Goal: Information Seeking & Learning: Learn about a topic

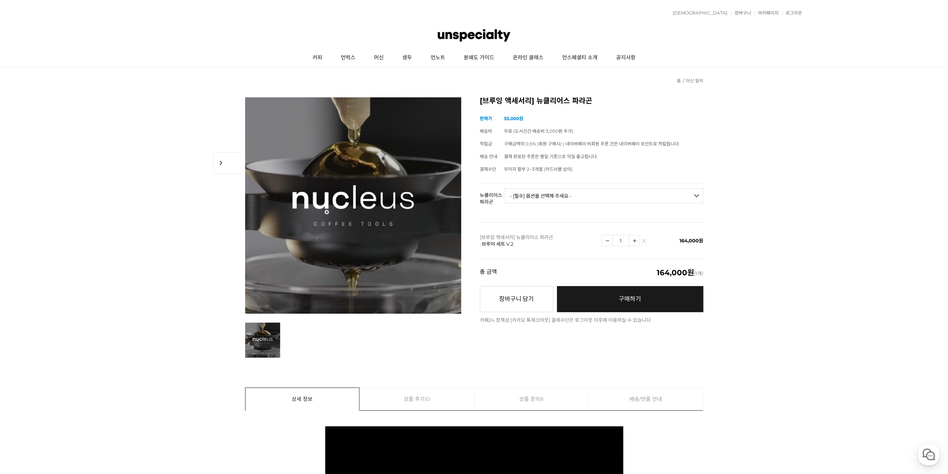
click at [457, 35] on img at bounding box center [474, 35] width 72 height 22
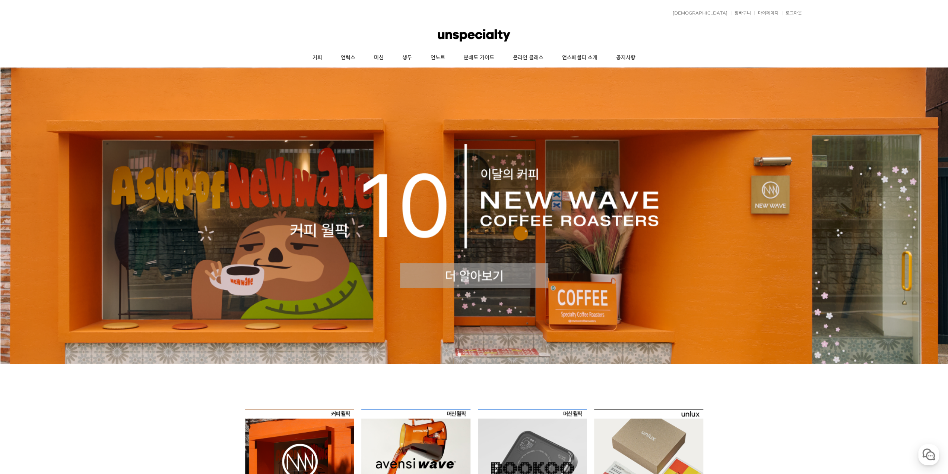
click at [477, 268] on img at bounding box center [474, 215] width 948 height 296
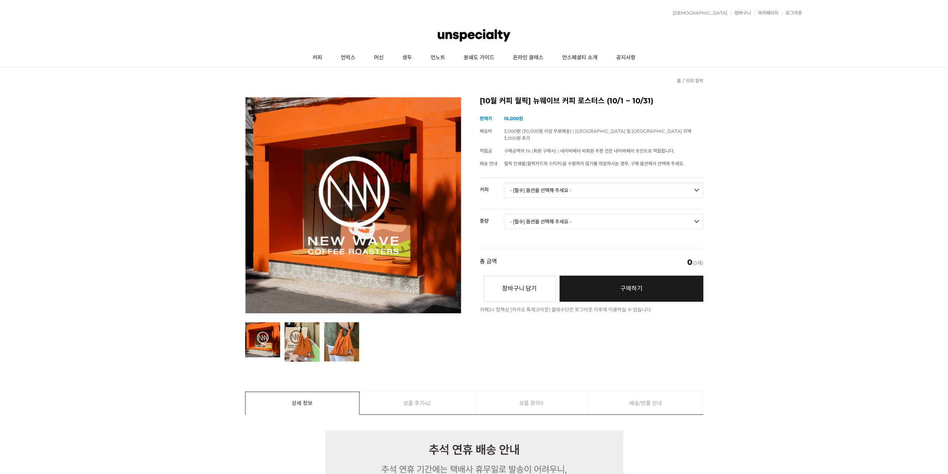
click at [576, 187] on select "- [필수] 옵션을 선택해 주세요 - ------------------- 언스페셜티 분쇄도 가이드 종이 받기 (주문 1건당 최대 1개 제공) …" at bounding box center [603, 190] width 199 height 15
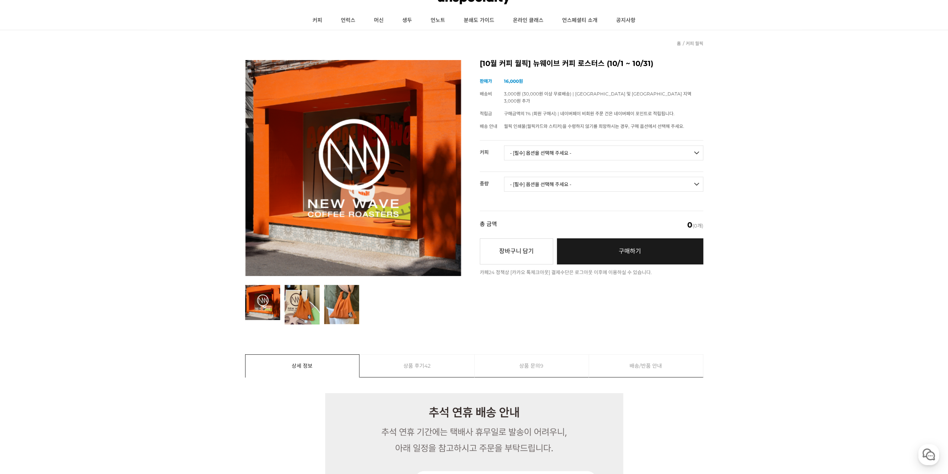
click at [429, 367] on span "42" at bounding box center [427, 365] width 6 height 22
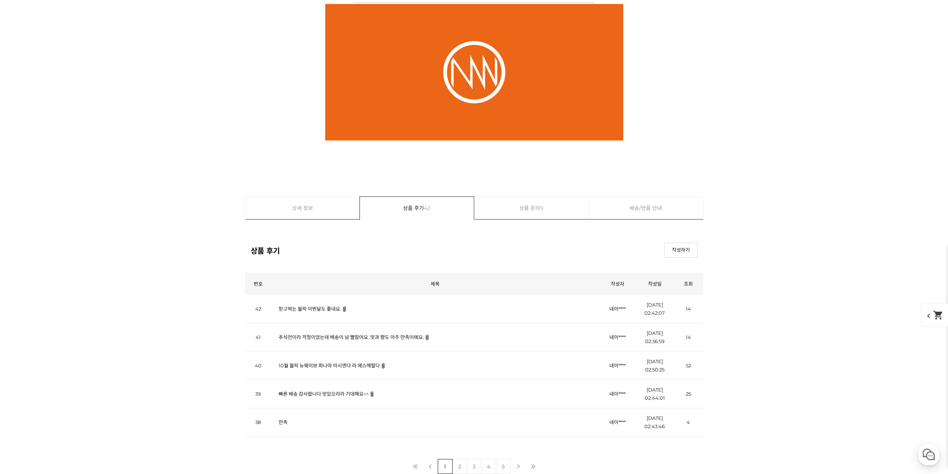
click at [303, 306] on link "믿고먹는 월픽 이번달도 좋네요." at bounding box center [310, 309] width 63 height 6
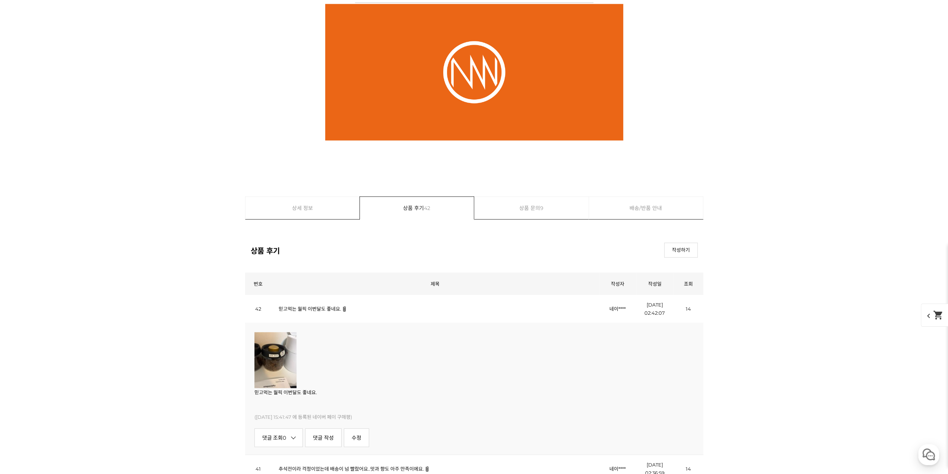
click at [303, 306] on link "믿고먹는 월픽 이번달도 좋네요." at bounding box center [310, 309] width 63 height 6
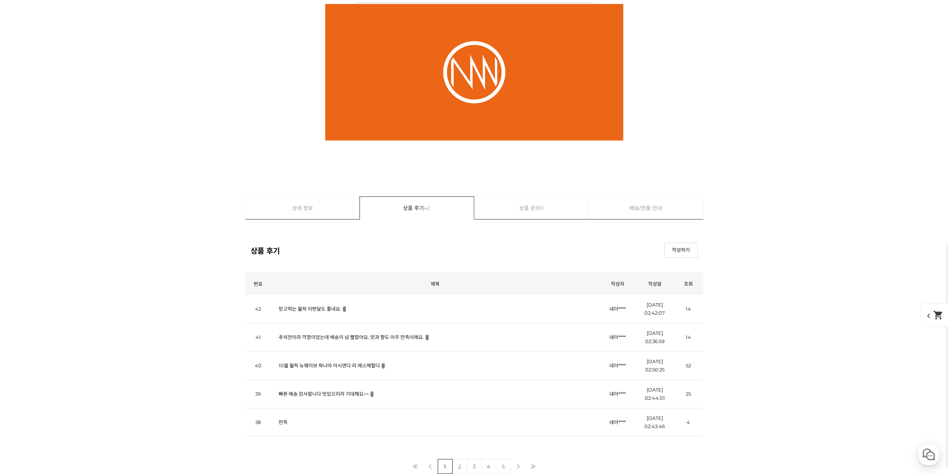
click at [337, 334] on link "추석전이라 걱정이었는데 배송이 넘 빨랐어요..맛과 향도 아주 만족이에요." at bounding box center [351, 337] width 145 height 6
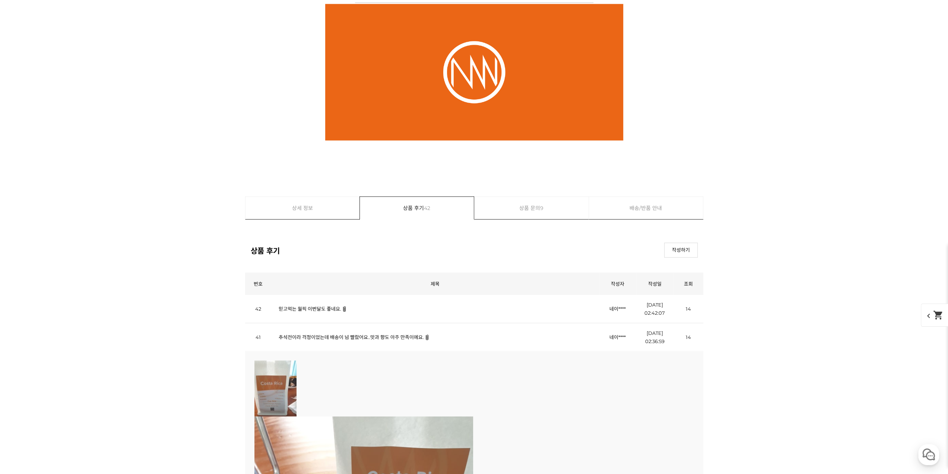
click at [337, 334] on link "추석전이라 걱정이었는데 배송이 넘 빨랐어요..맛과 향도 아주 만족이에요." at bounding box center [351, 337] width 145 height 6
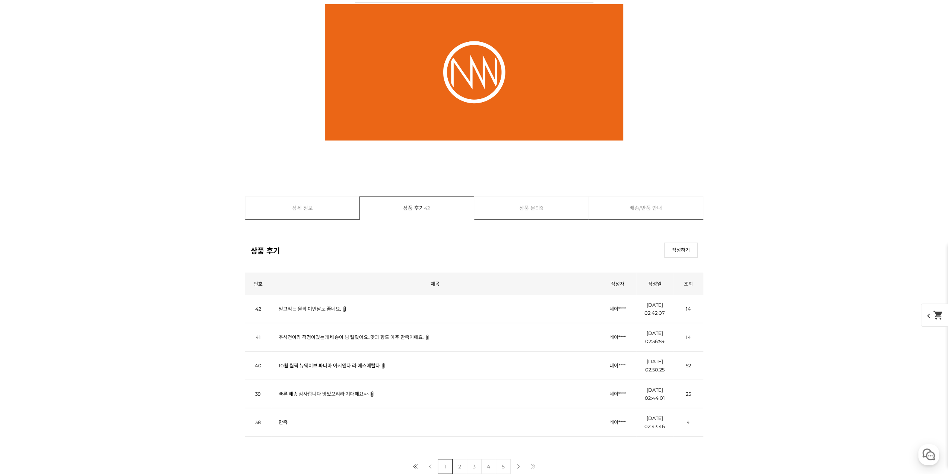
click at [275, 415] on td "만족" at bounding box center [435, 422] width 328 height 28
click at [280, 419] on link "만족" at bounding box center [283, 422] width 9 height 6
click at [281, 419] on link "만족" at bounding box center [283, 422] width 9 height 6
click at [303, 391] on link "빠른 배송 감사합니다 맛있으리라 기대해요^^" at bounding box center [324, 393] width 90 height 6
click at [305, 390] on link "빠른 배송 감사합니다 맛있으리라 기대해요^^" at bounding box center [324, 393] width 90 height 6
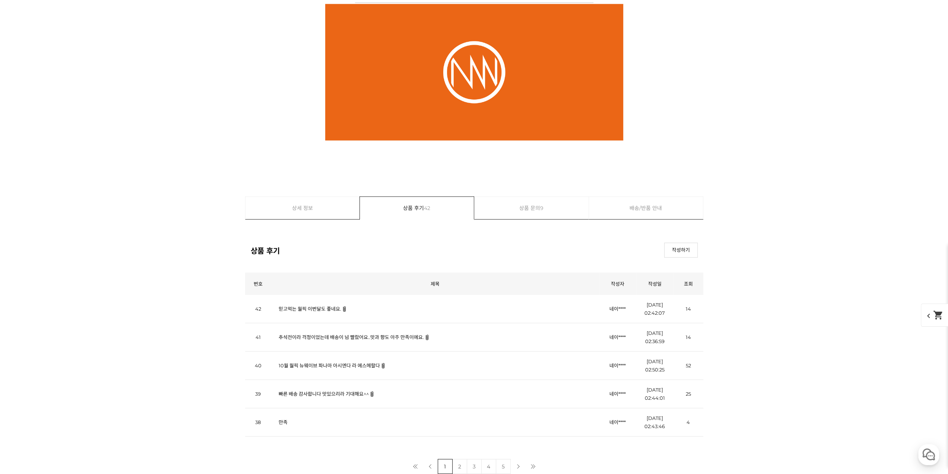
click at [305, 390] on link "빠른 배송 감사합니다 맛있으리라 기대해요^^" at bounding box center [324, 393] width 90 height 6
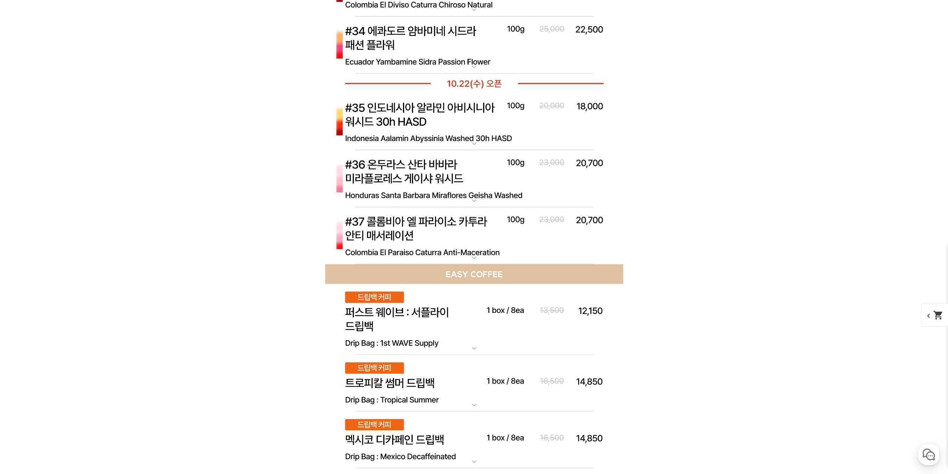
scroll to position [4102, 0]
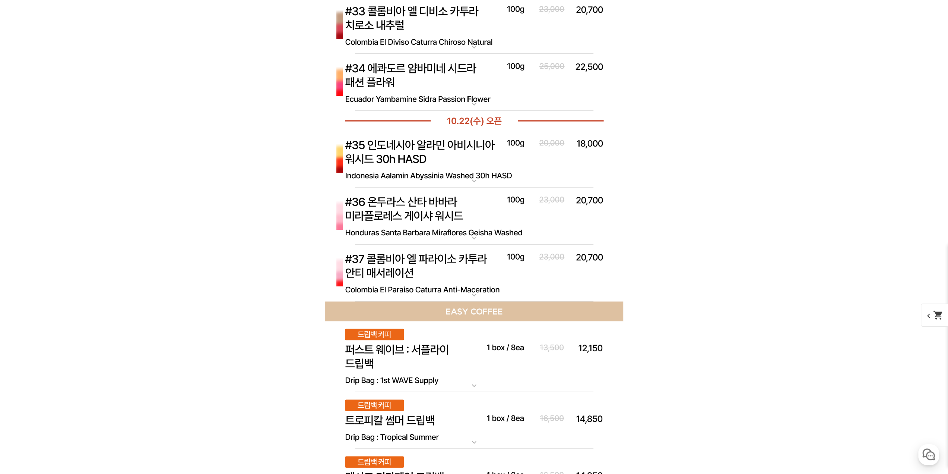
click at [440, 264] on img at bounding box center [474, 272] width 298 height 57
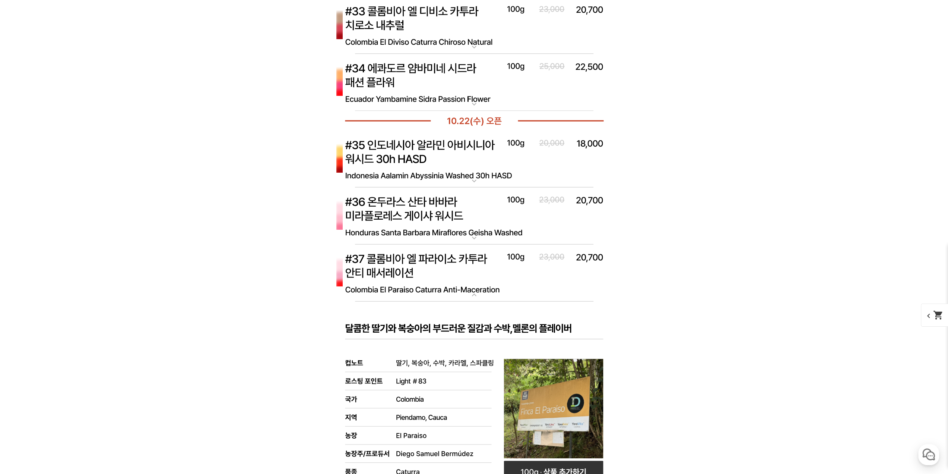
click at [440, 264] on img at bounding box center [474, 272] width 298 height 57
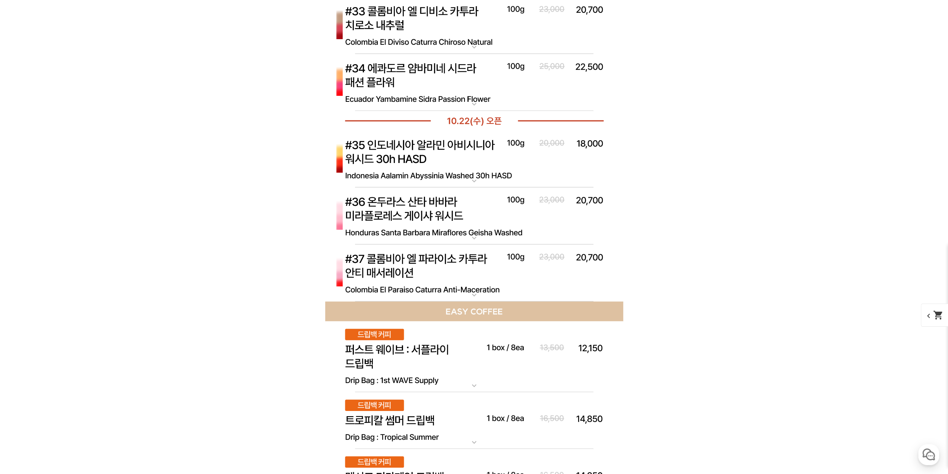
click at [438, 203] on img at bounding box center [474, 215] width 298 height 57
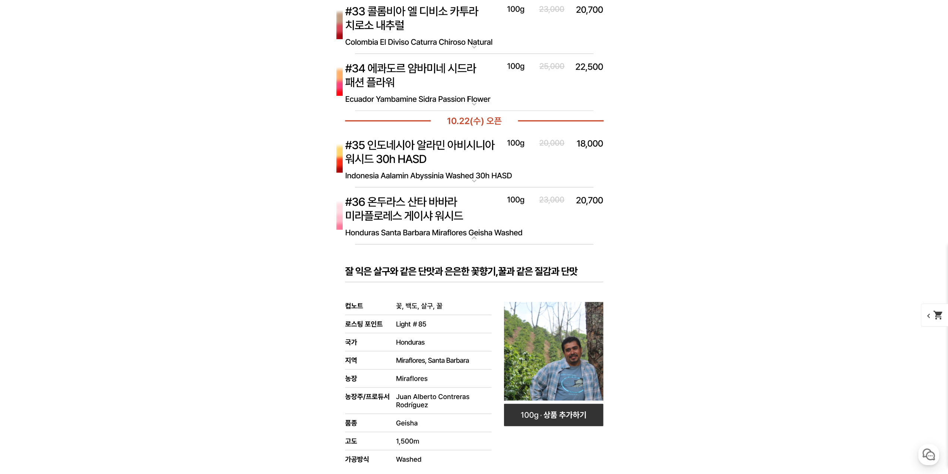
click at [437, 203] on img at bounding box center [474, 215] width 298 height 57
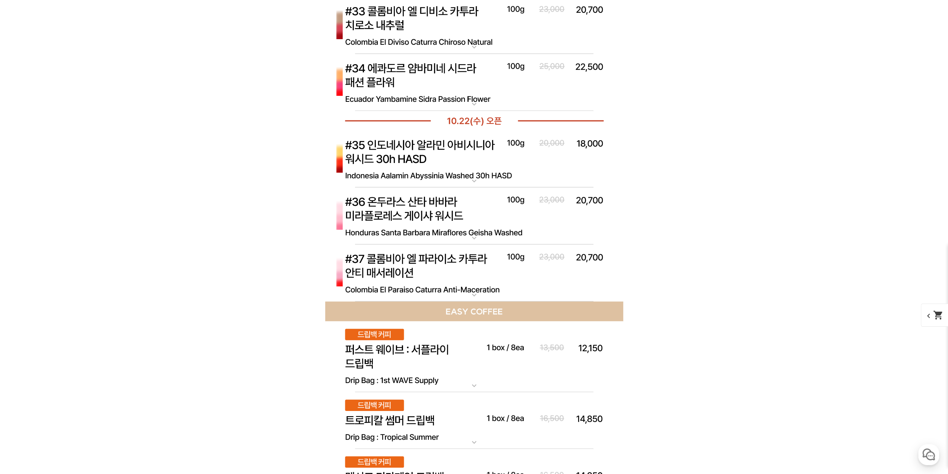
click at [428, 147] on img at bounding box center [474, 158] width 298 height 57
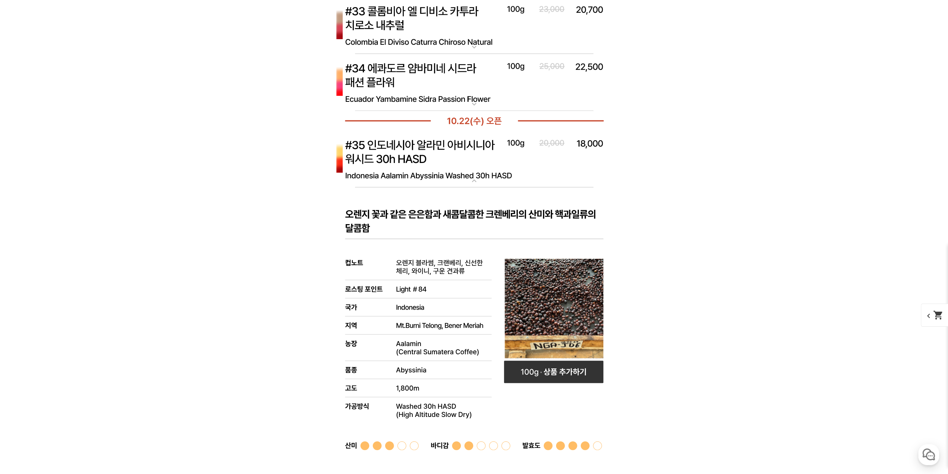
click at [411, 152] on img at bounding box center [474, 158] width 298 height 57
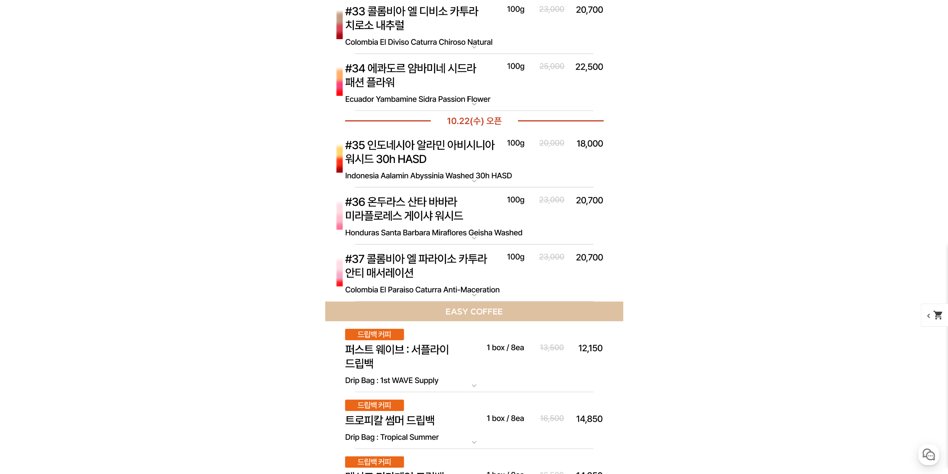
click at [398, 61] on img at bounding box center [474, 82] width 298 height 57
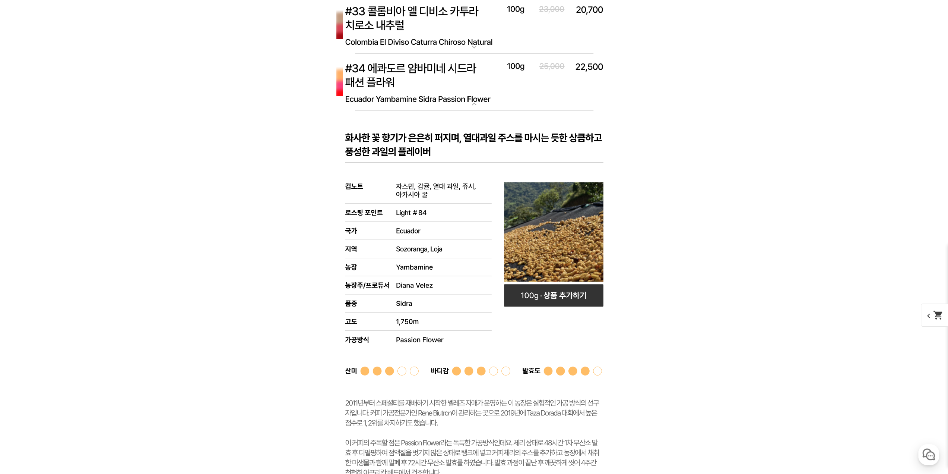
click at [398, 61] on img at bounding box center [474, 82] width 298 height 57
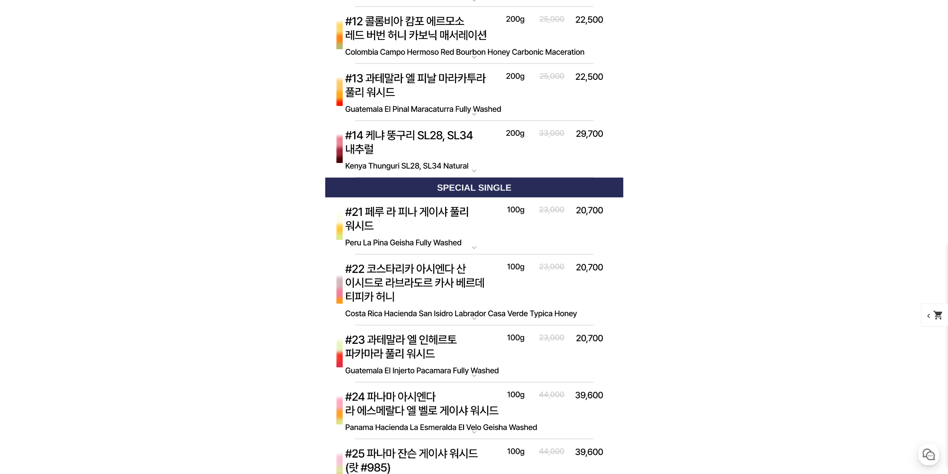
scroll to position [3133, 0]
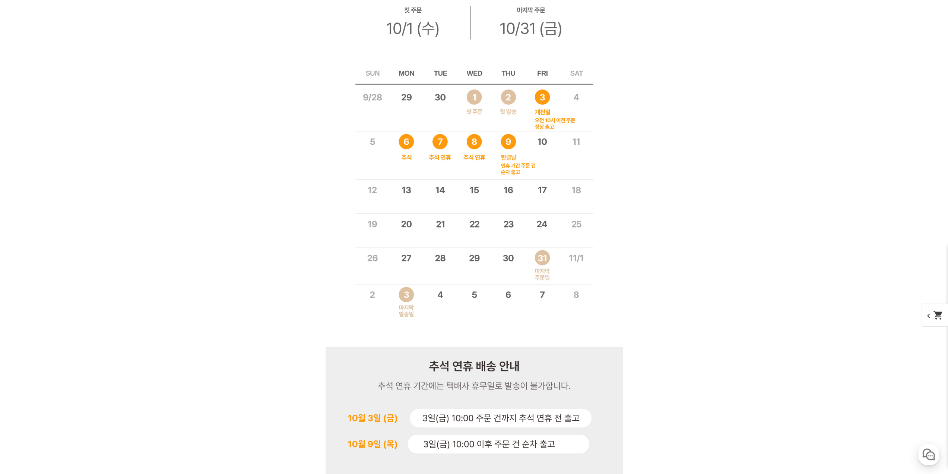
drag, startPoint x: 769, startPoint y: 204, endPoint x: 702, endPoint y: 401, distance: 207.7
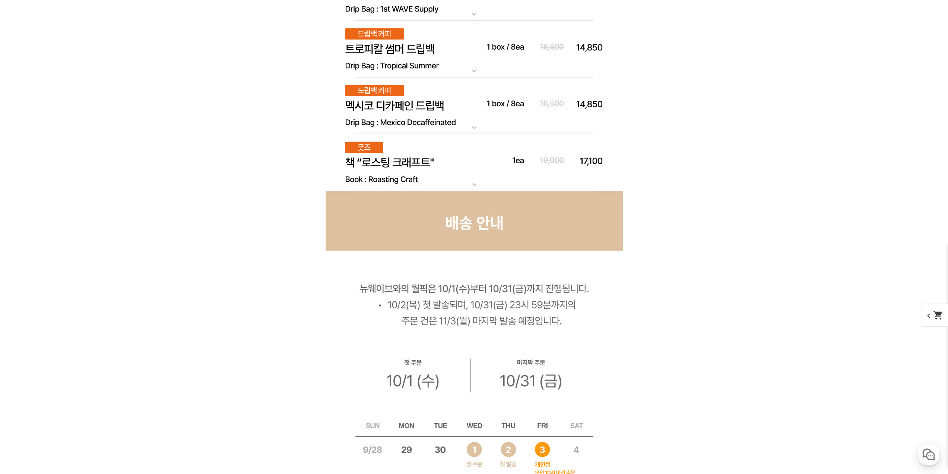
scroll to position [4212, 0]
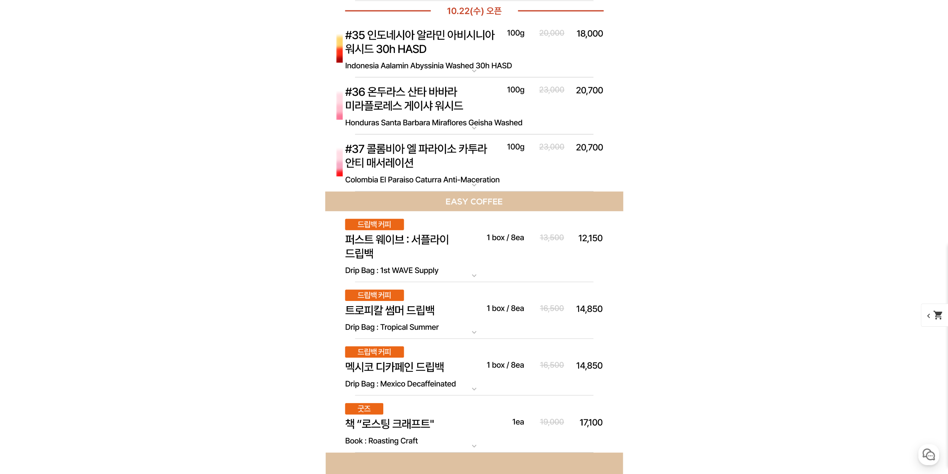
click at [412, 252] on img at bounding box center [474, 246] width 298 height 71
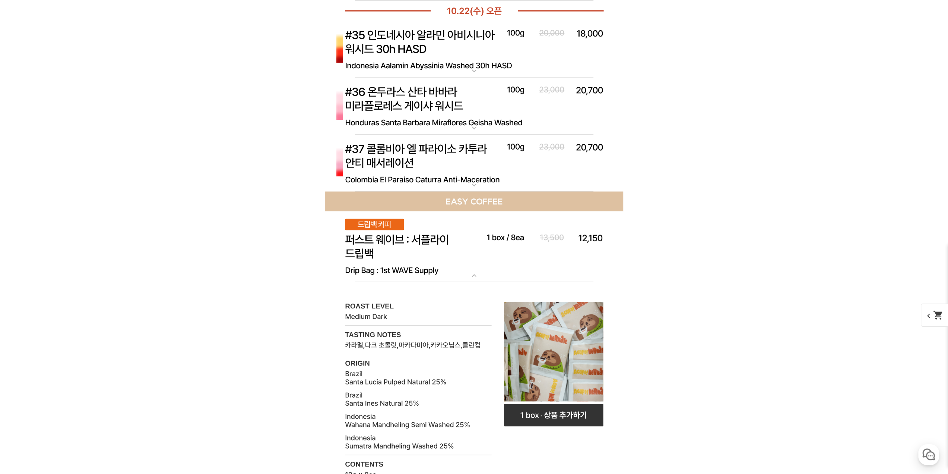
click at [412, 252] on img at bounding box center [474, 246] width 298 height 71
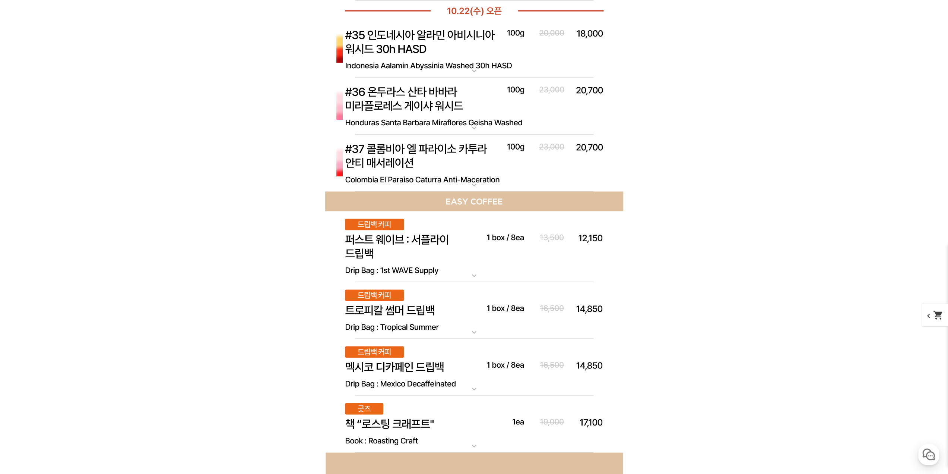
click at [426, 148] on img at bounding box center [474, 162] width 298 height 57
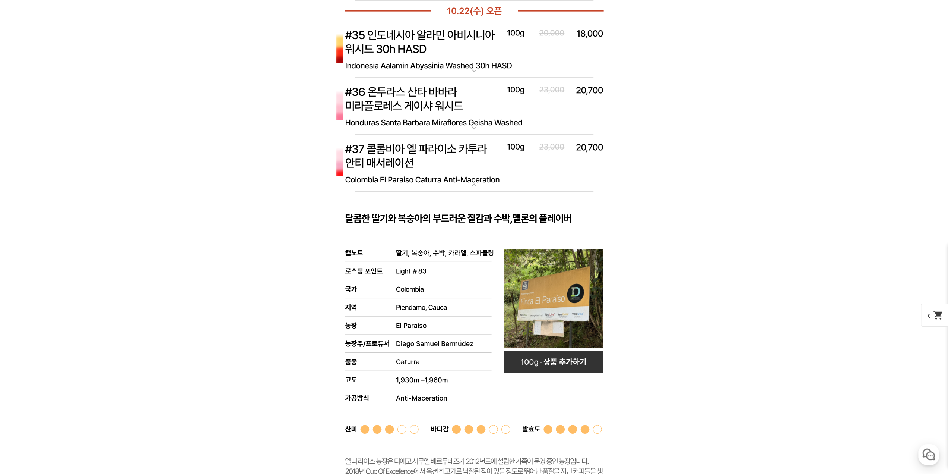
click at [426, 148] on img at bounding box center [474, 162] width 298 height 57
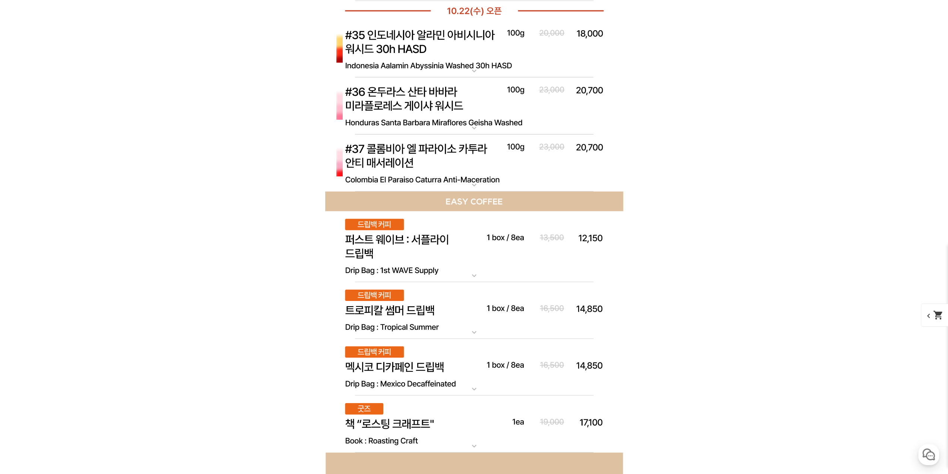
click at [425, 91] on img at bounding box center [474, 105] width 298 height 57
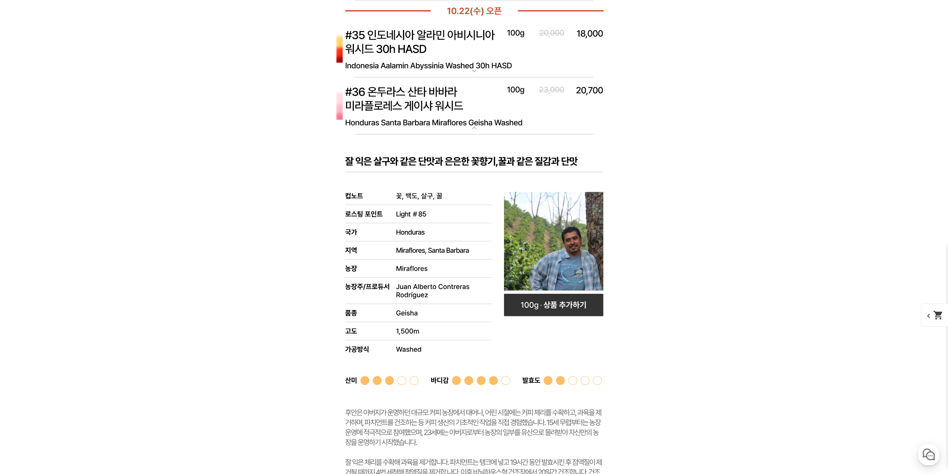
click at [425, 91] on img at bounding box center [474, 105] width 298 height 57
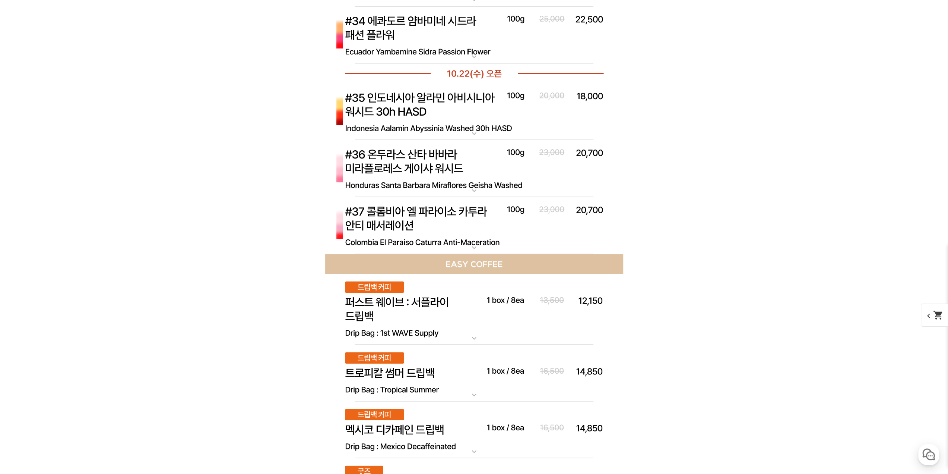
scroll to position [4138, 0]
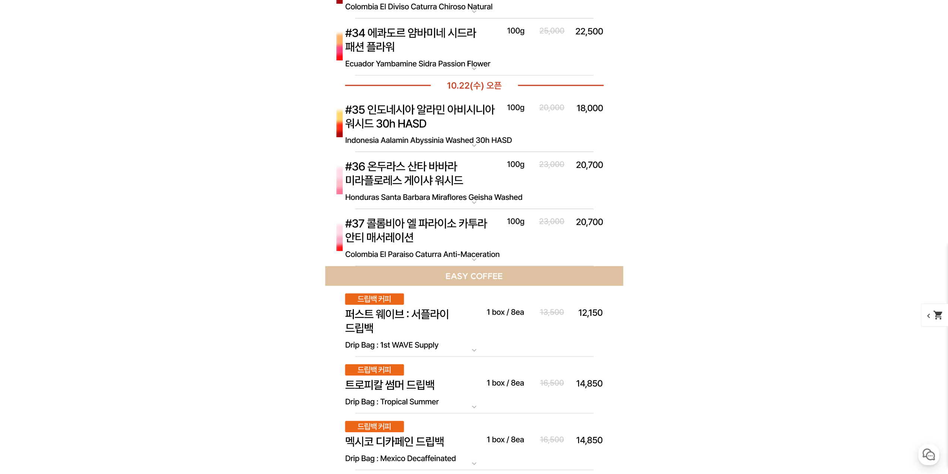
click at [515, 110] on img at bounding box center [474, 123] width 298 height 57
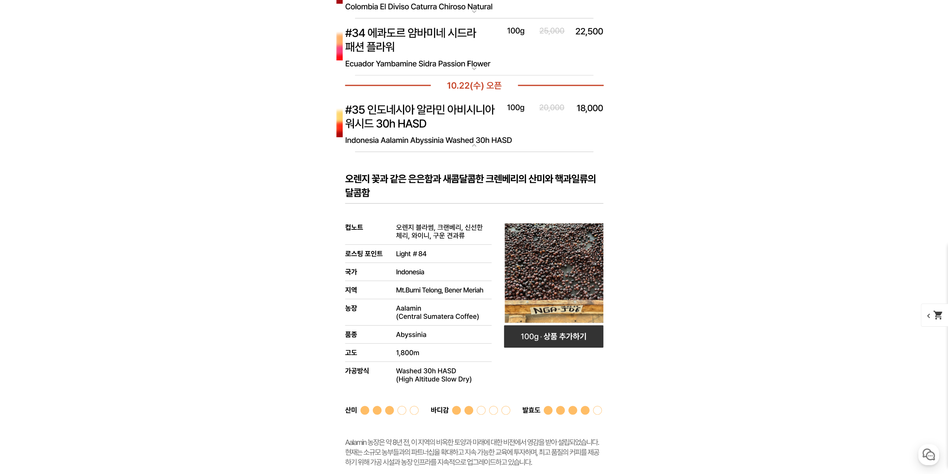
click at [515, 110] on img at bounding box center [474, 123] width 298 height 57
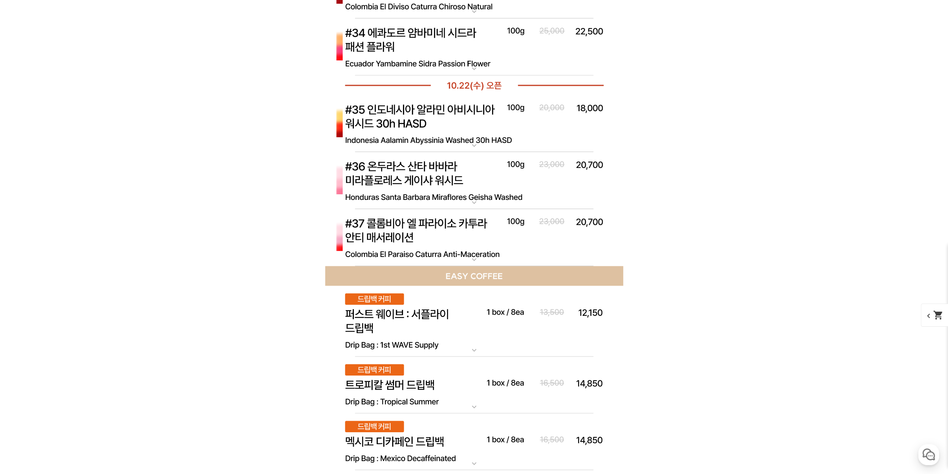
click at [499, 27] on img at bounding box center [474, 46] width 298 height 57
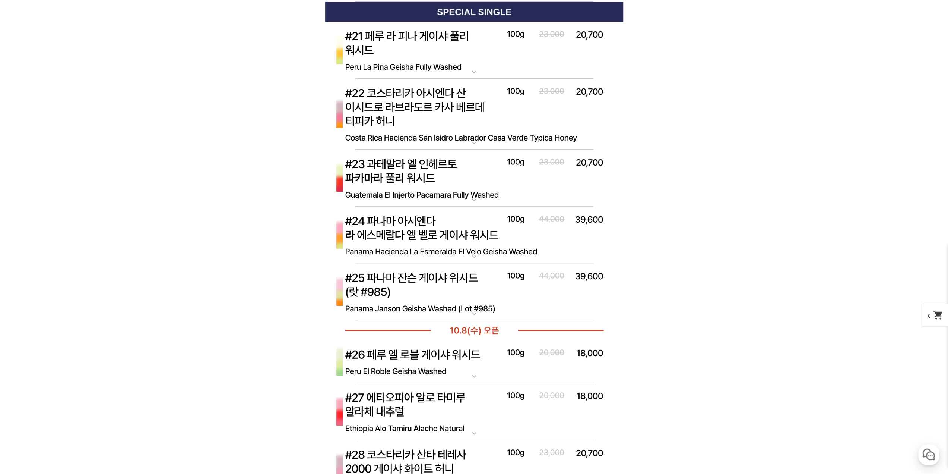
scroll to position [3318, 0]
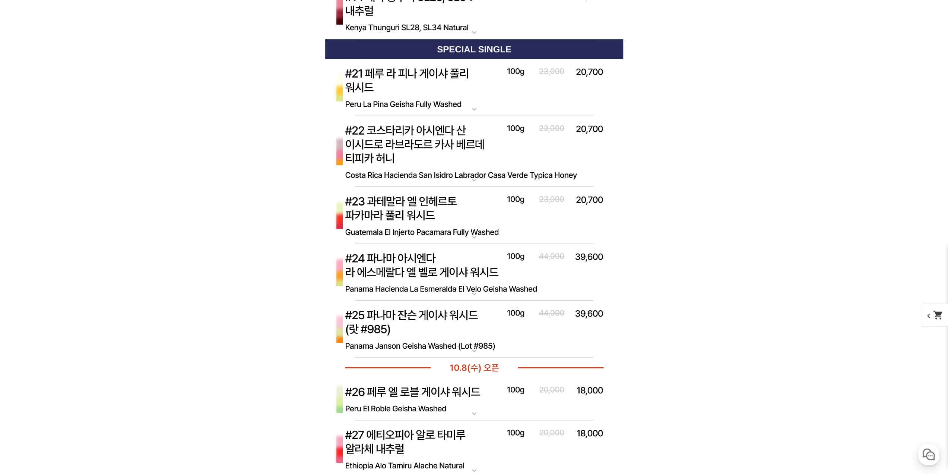
click at [485, 80] on img at bounding box center [474, 87] width 298 height 57
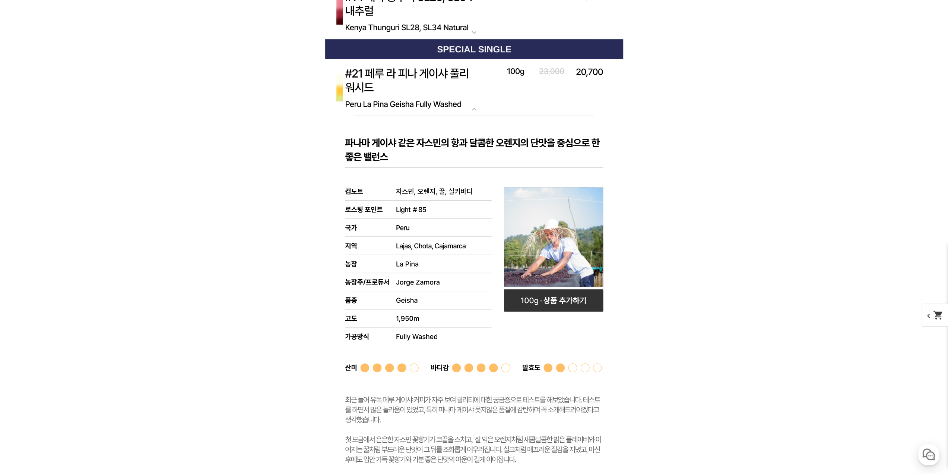
click at [485, 80] on img at bounding box center [474, 87] width 298 height 57
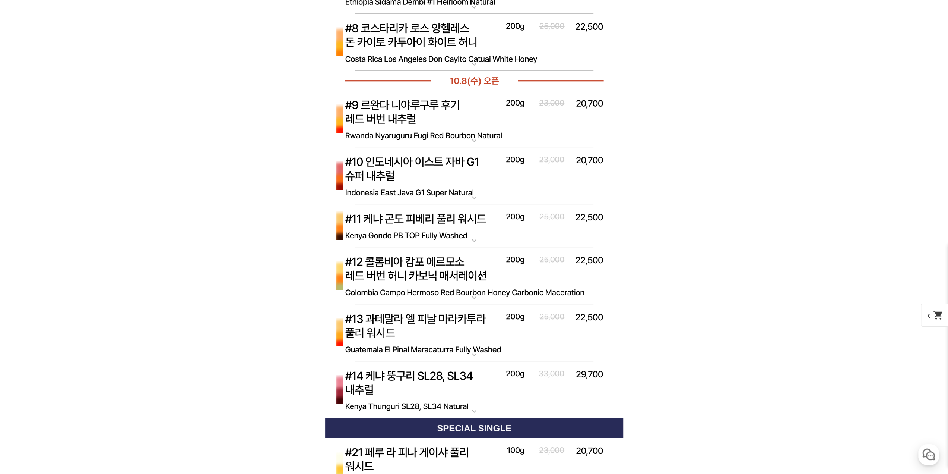
scroll to position [2908, 0]
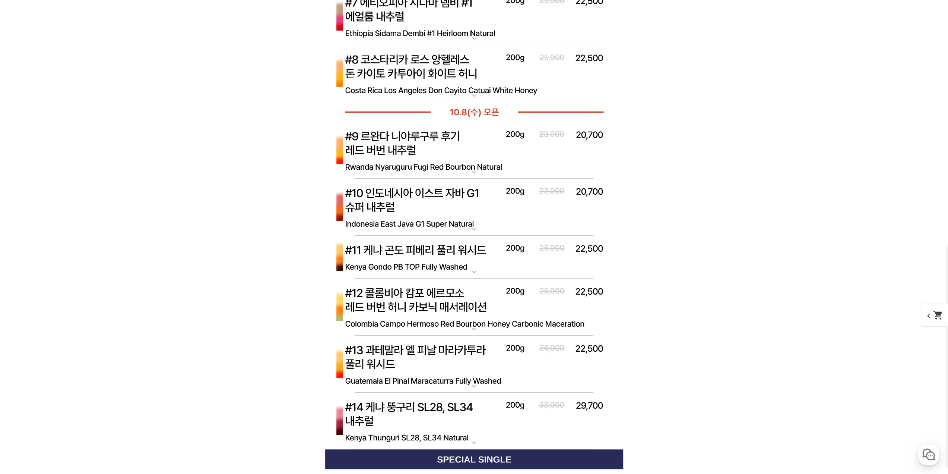
click at [475, 127] on div "expand_more [10.8 오픈] #9 르완다 니야루구루 후기 레드 버번 내추럴" at bounding box center [474, 150] width 298 height 57
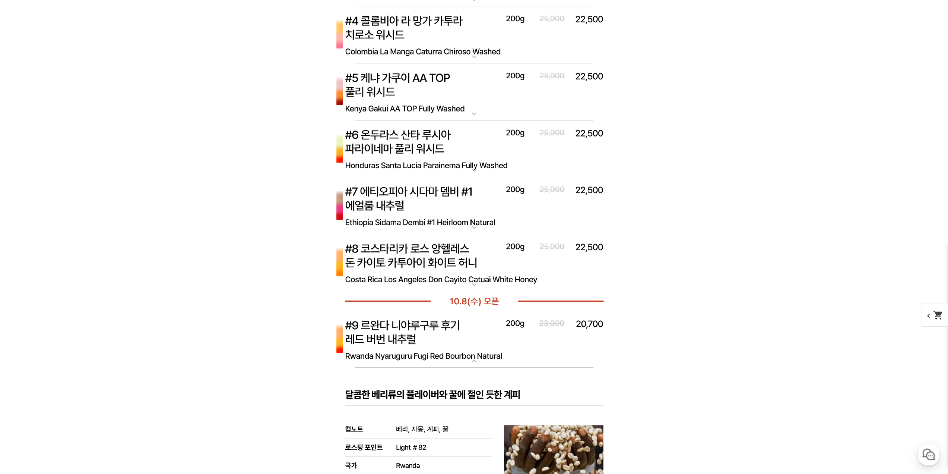
scroll to position [2610, 0]
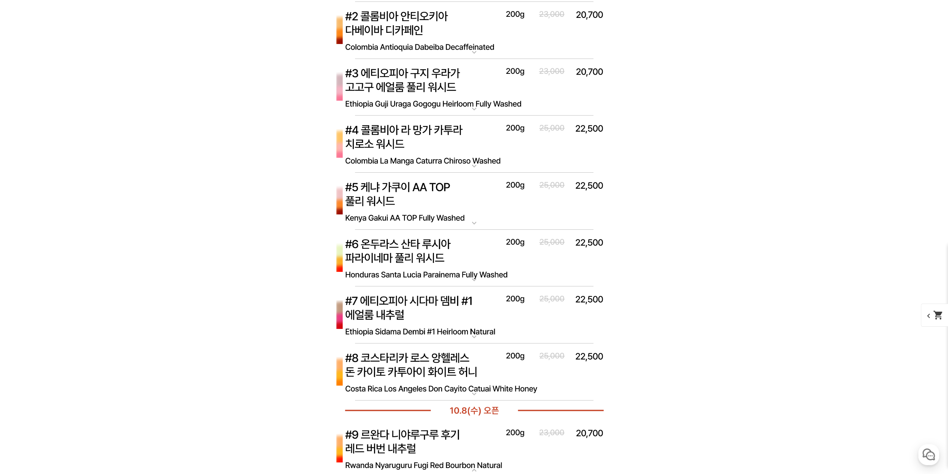
click at [447, 102] on img at bounding box center [474, 87] width 298 height 57
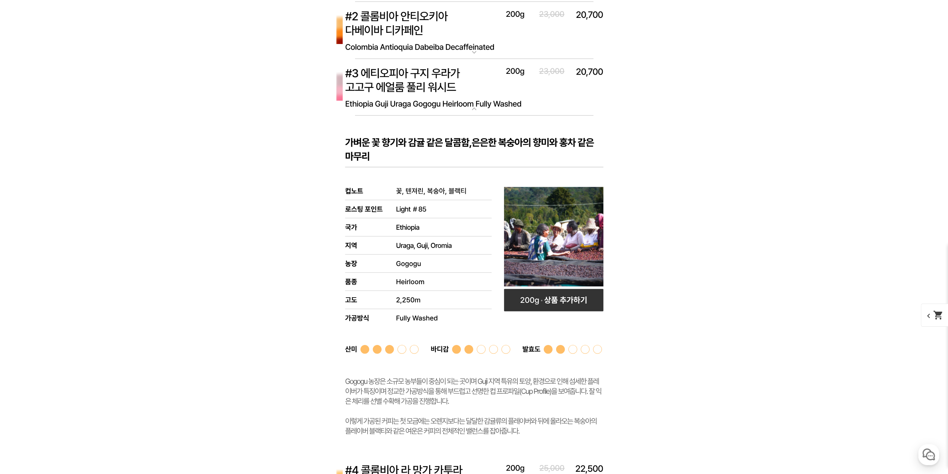
click at [448, 99] on img at bounding box center [474, 87] width 298 height 57
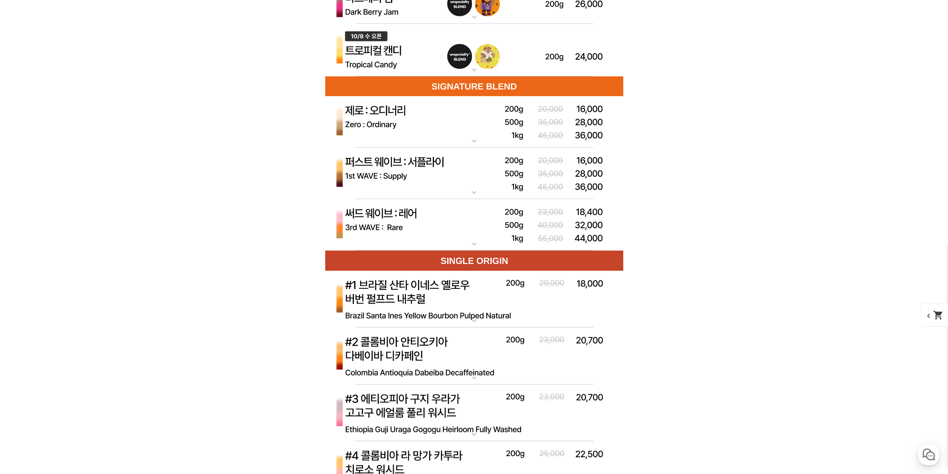
scroll to position [2126, 0]
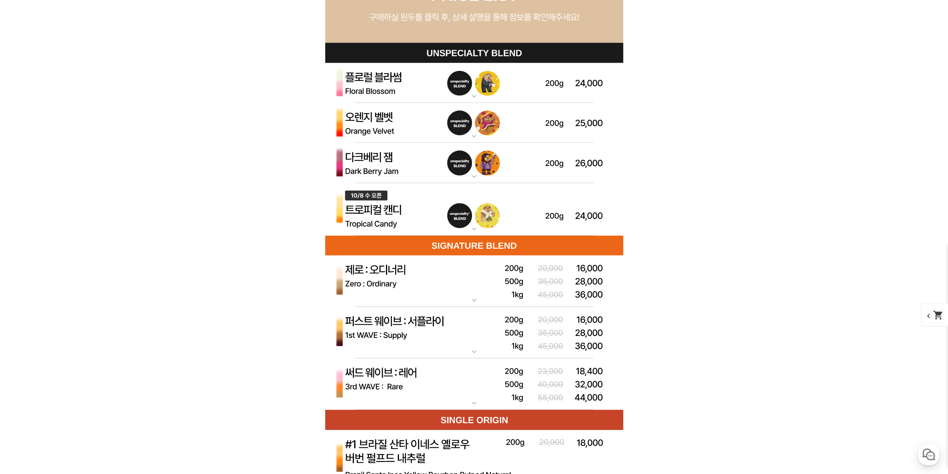
click at [421, 291] on img at bounding box center [474, 281] width 298 height 52
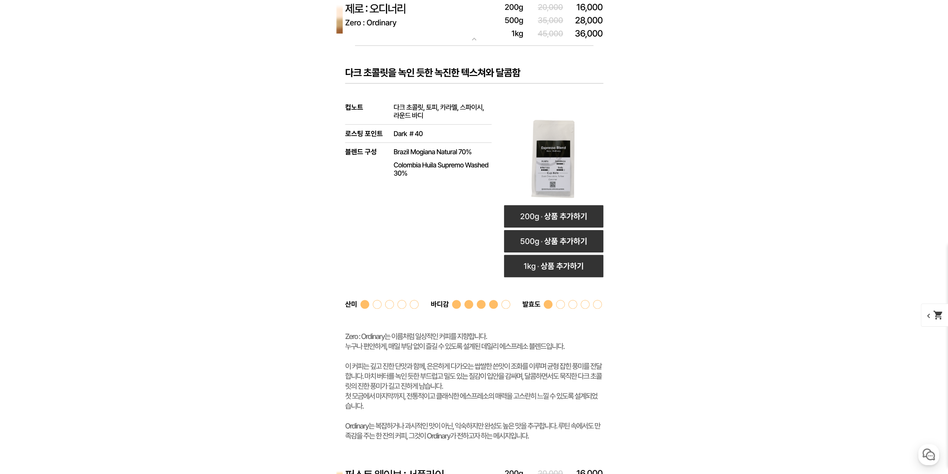
scroll to position [2275, 0]
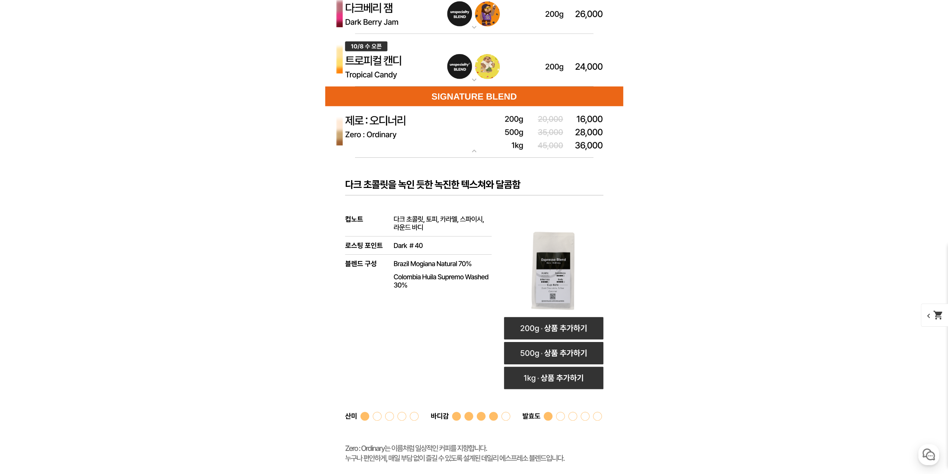
click at [444, 130] on img at bounding box center [474, 132] width 298 height 52
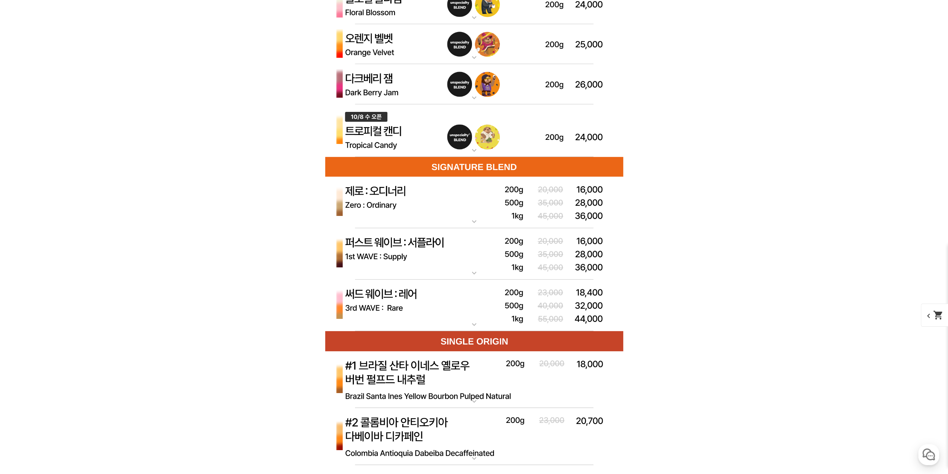
scroll to position [2163, 0]
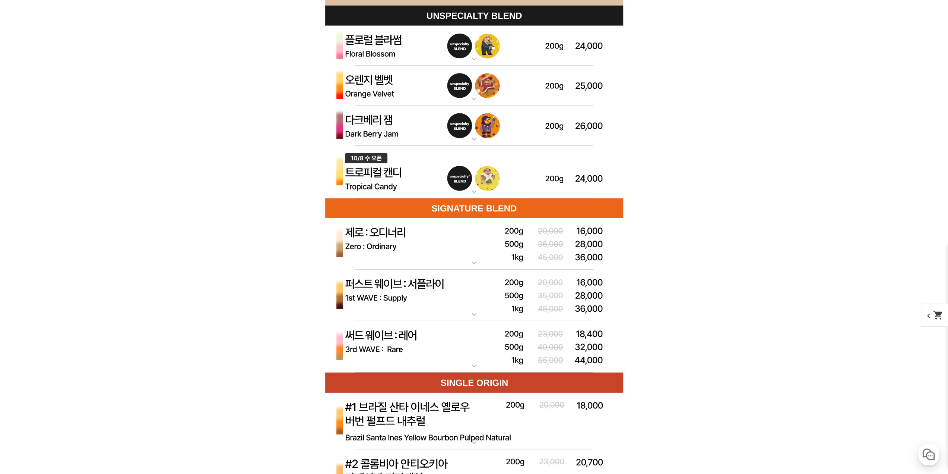
click at [391, 170] on img at bounding box center [474, 172] width 298 height 53
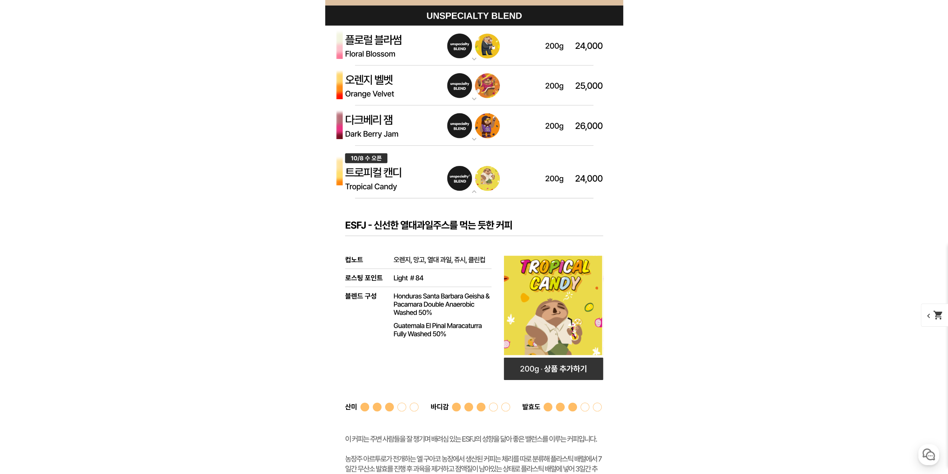
click at [391, 170] on img at bounding box center [474, 172] width 298 height 53
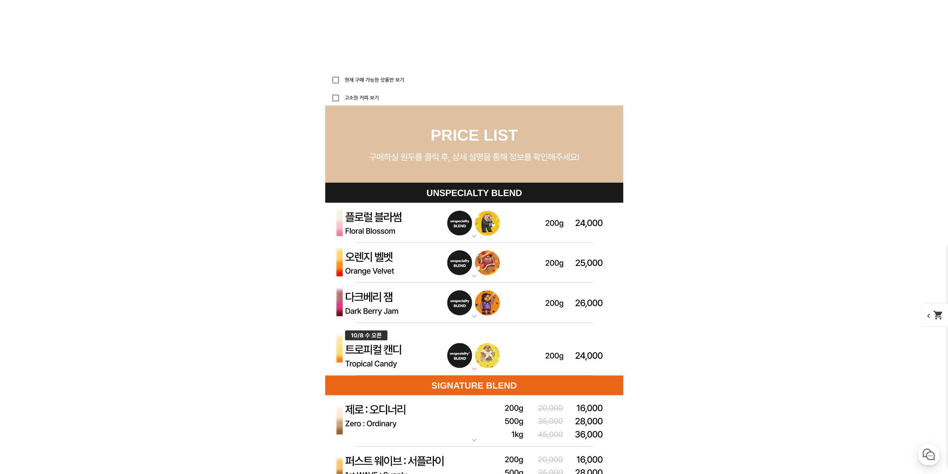
scroll to position [1977, 0]
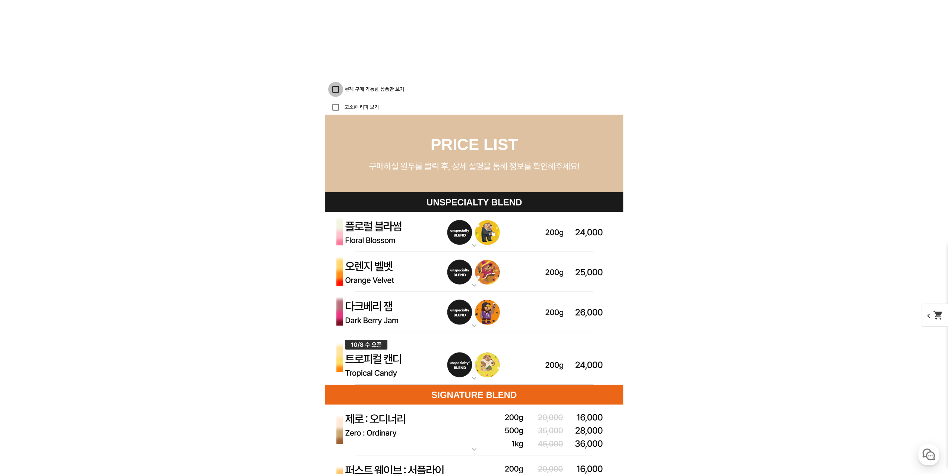
click at [330, 88] on input "현재 구매 가능한 상품만 보기" at bounding box center [335, 89] width 15 height 15
checkbox input "true"
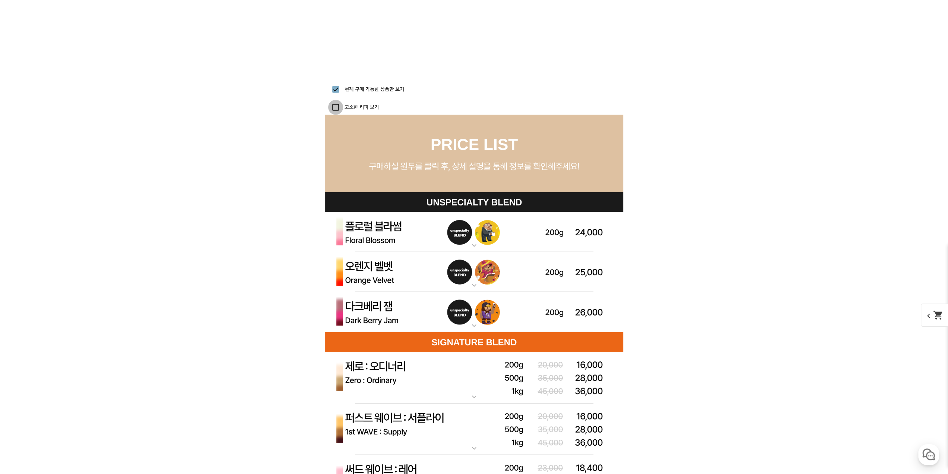
click at [337, 107] on input "고소한 커피 보기" at bounding box center [335, 107] width 15 height 15
checkbox input "true"
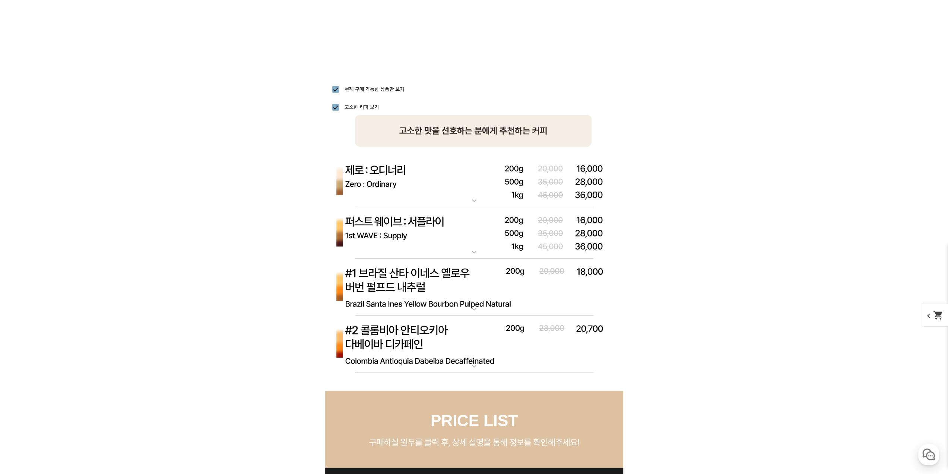
click at [417, 313] on img at bounding box center [474, 287] width 298 height 57
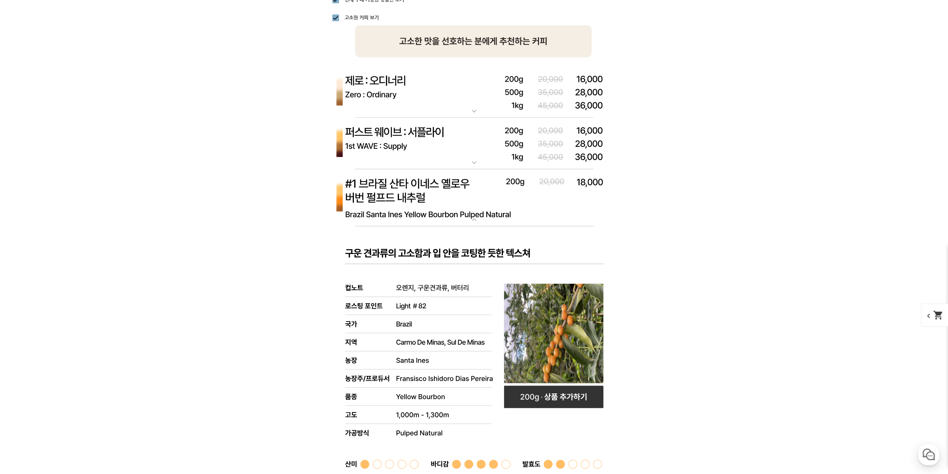
scroll to position [2126, 0]
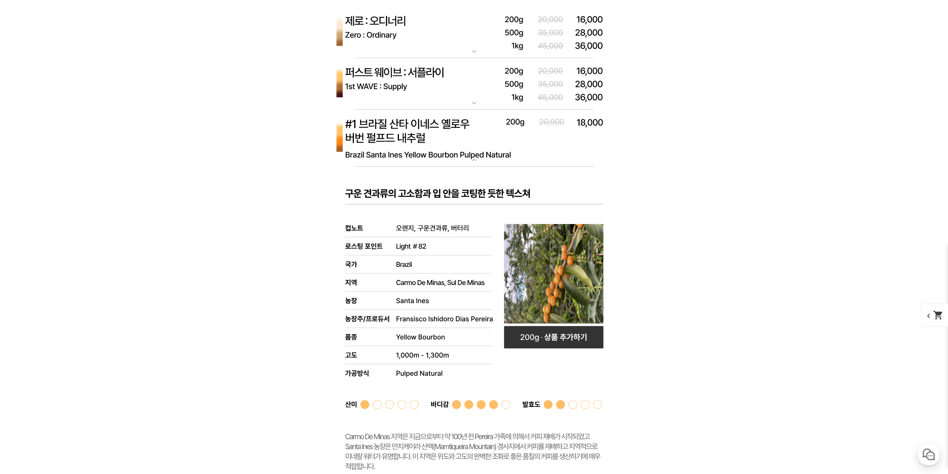
click at [425, 139] on img at bounding box center [474, 138] width 298 height 57
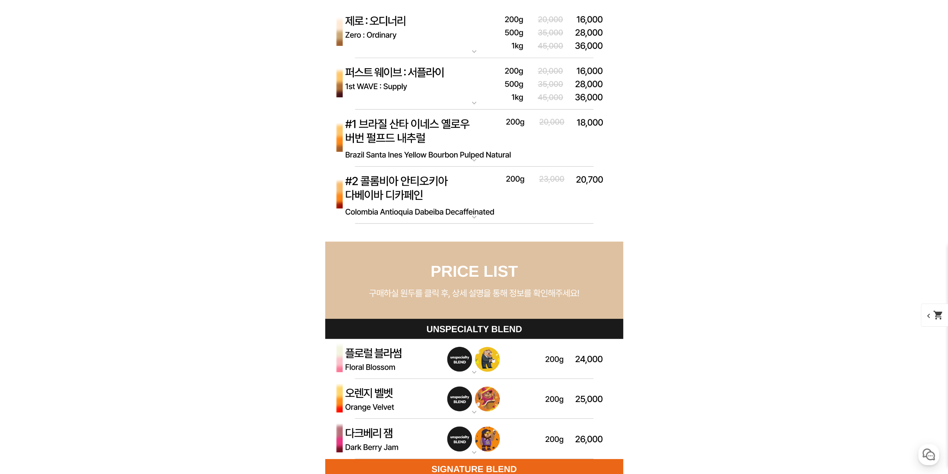
click at [411, 207] on img at bounding box center [474, 195] width 298 height 57
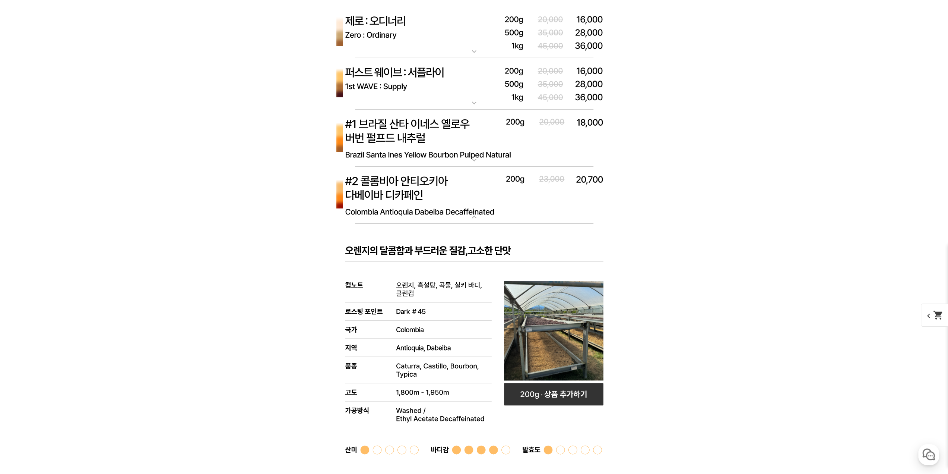
click at [408, 189] on img at bounding box center [474, 195] width 298 height 57
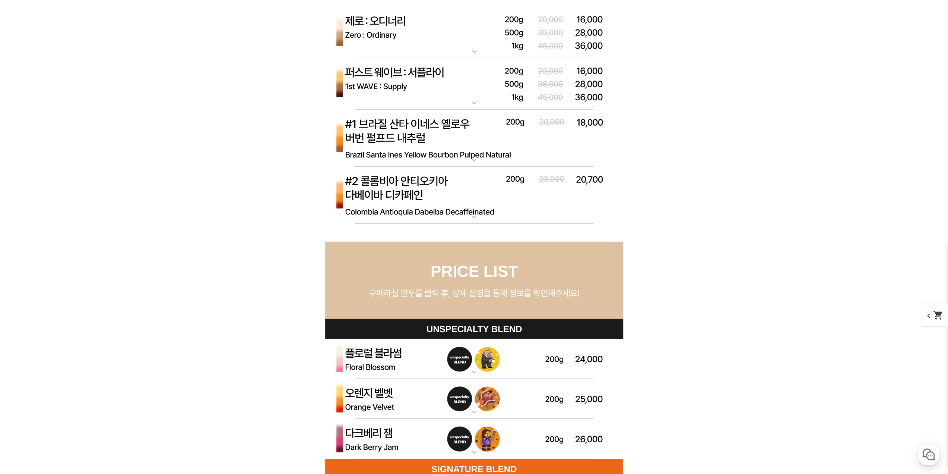
click at [402, 130] on img at bounding box center [474, 138] width 298 height 57
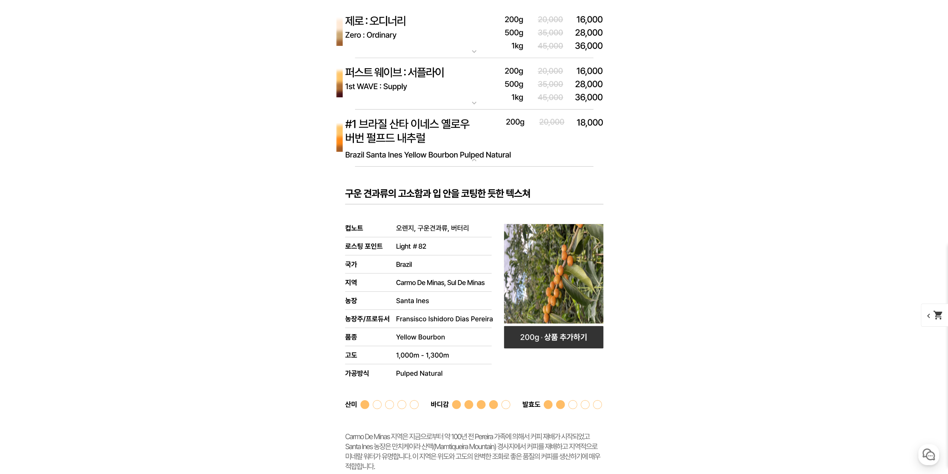
click at [402, 130] on img at bounding box center [474, 138] width 298 height 57
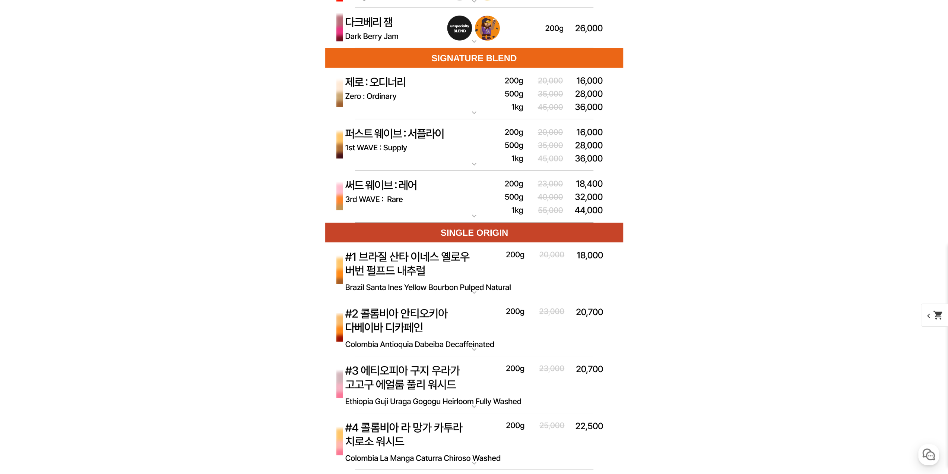
drag, startPoint x: 624, startPoint y: 380, endPoint x: 639, endPoint y: 187, distance: 192.8
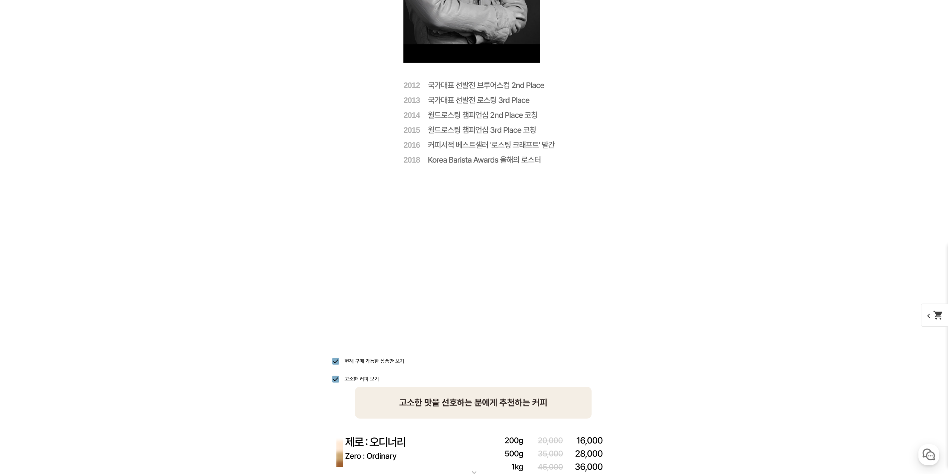
scroll to position [2040, 0]
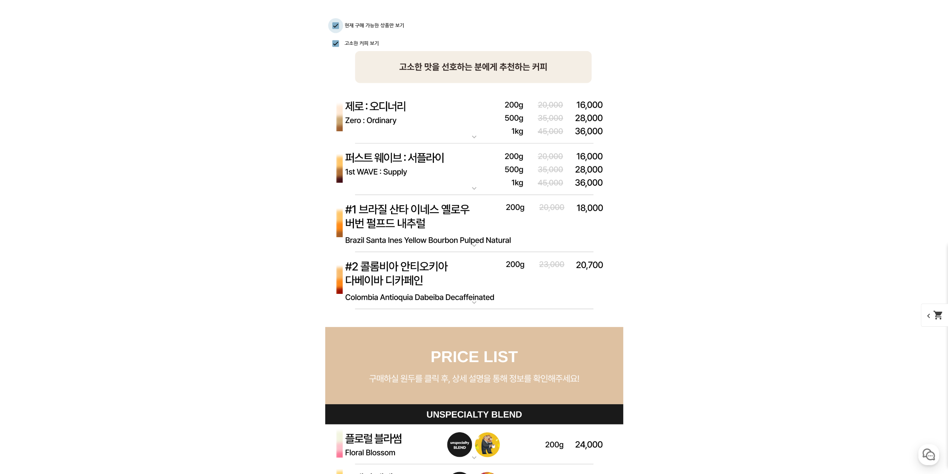
click at [338, 27] on input "현재 구매 가능한 상품만 보기" at bounding box center [335, 25] width 15 height 15
checkbox input "true"
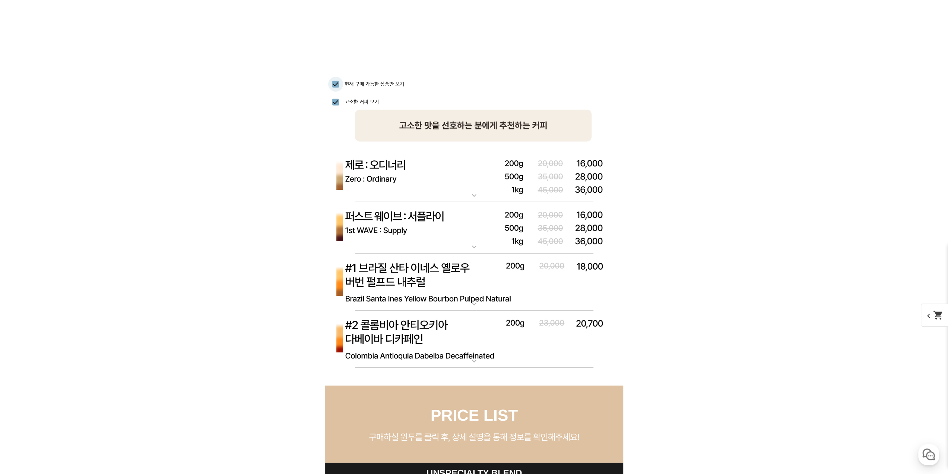
scroll to position [1928, 0]
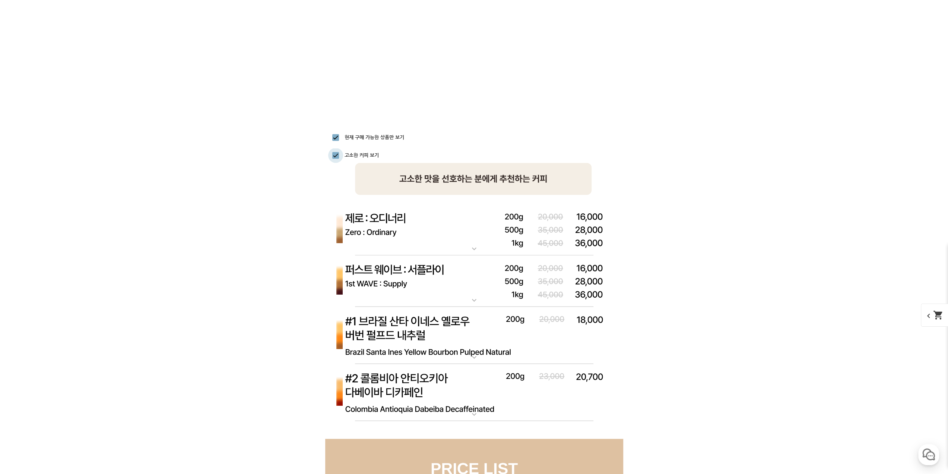
click at [335, 153] on input "고소한 커피 보기" at bounding box center [335, 155] width 15 height 15
checkbox input "false"
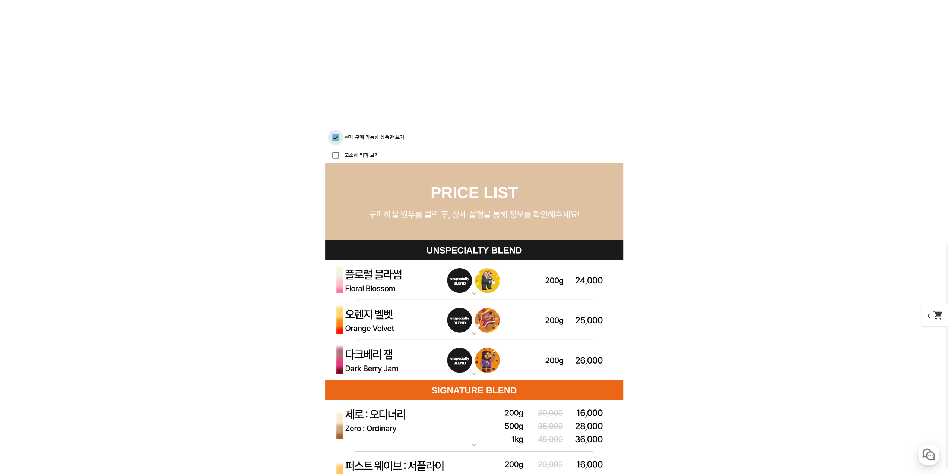
click at [336, 135] on input "현재 구매 가능한 상품만 보기" at bounding box center [335, 137] width 15 height 15
checkbox input "false"
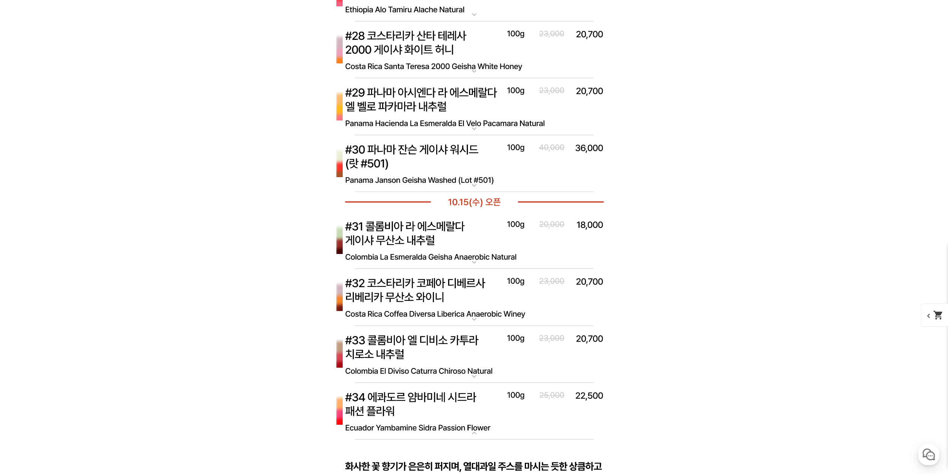
scroll to position [4052, 0]
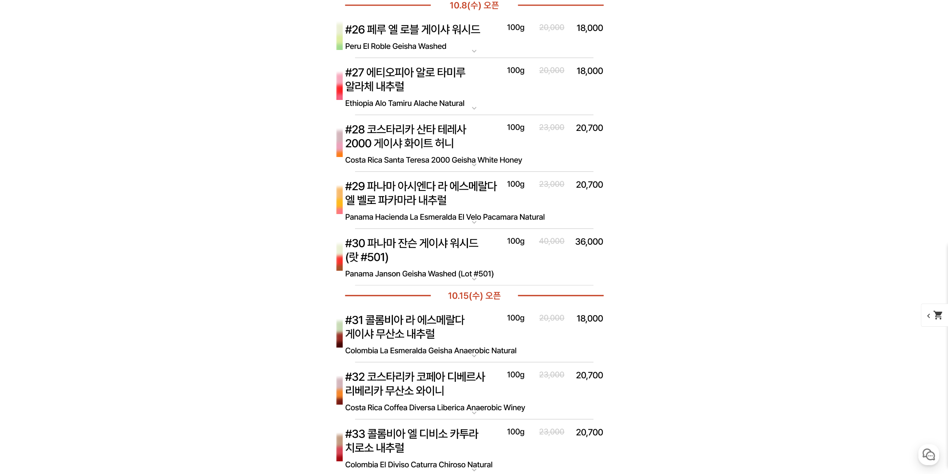
click at [525, 242] on img at bounding box center [474, 256] width 298 height 57
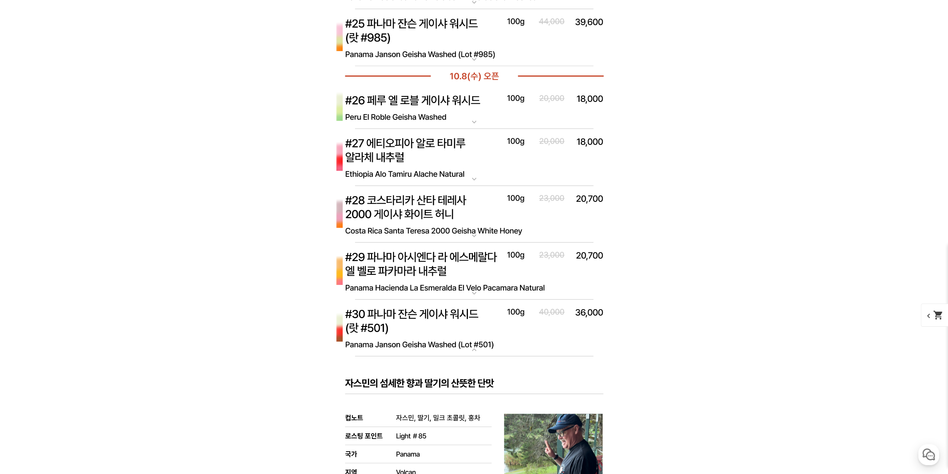
scroll to position [3978, 0]
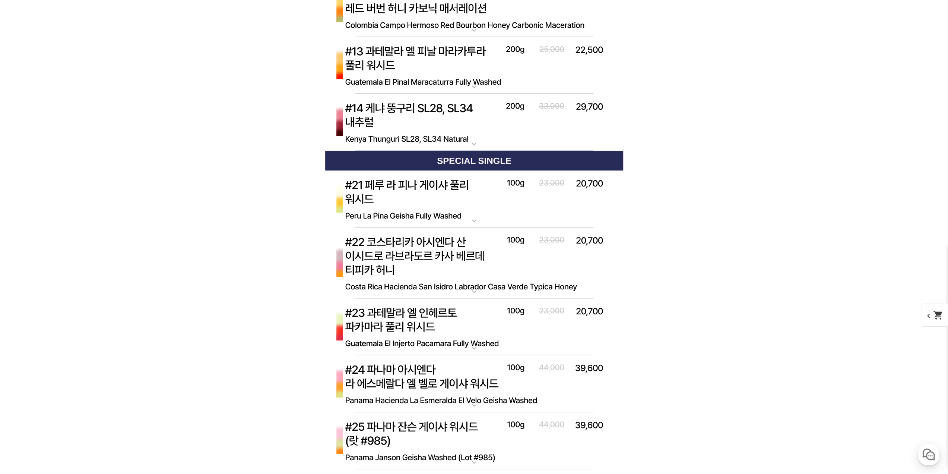
drag, startPoint x: 640, startPoint y: 377, endPoint x: 655, endPoint y: 292, distance: 86.7
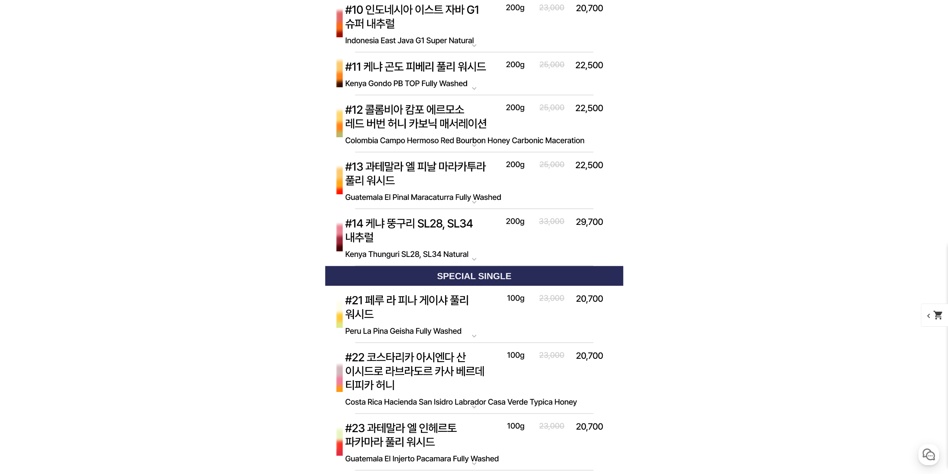
click at [490, 254] on img at bounding box center [474, 237] width 298 height 57
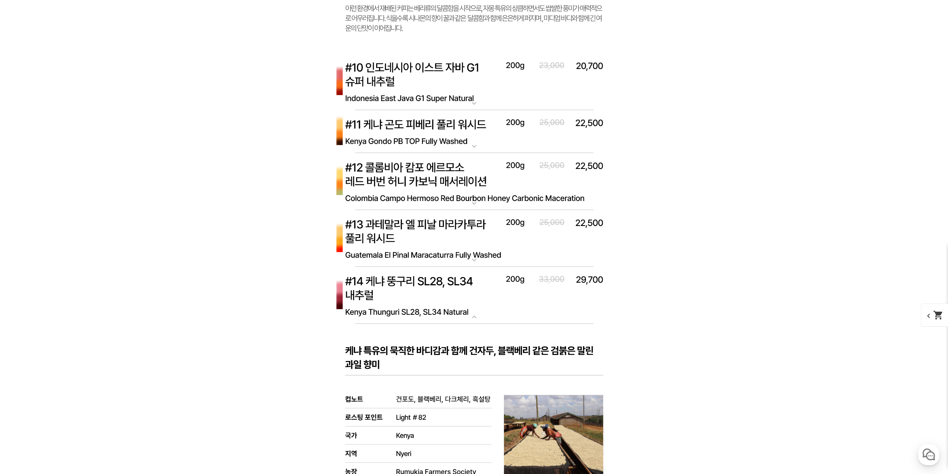
scroll to position [3277, 0]
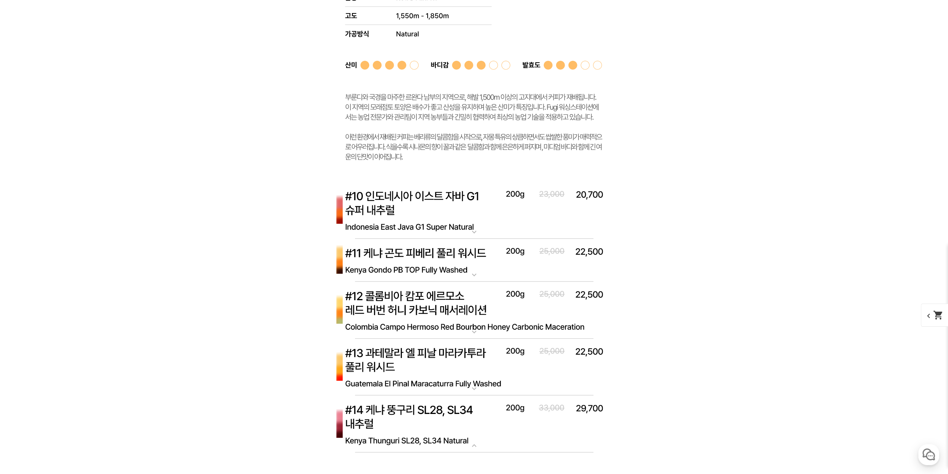
click at [476, 197] on img at bounding box center [474, 209] width 298 height 57
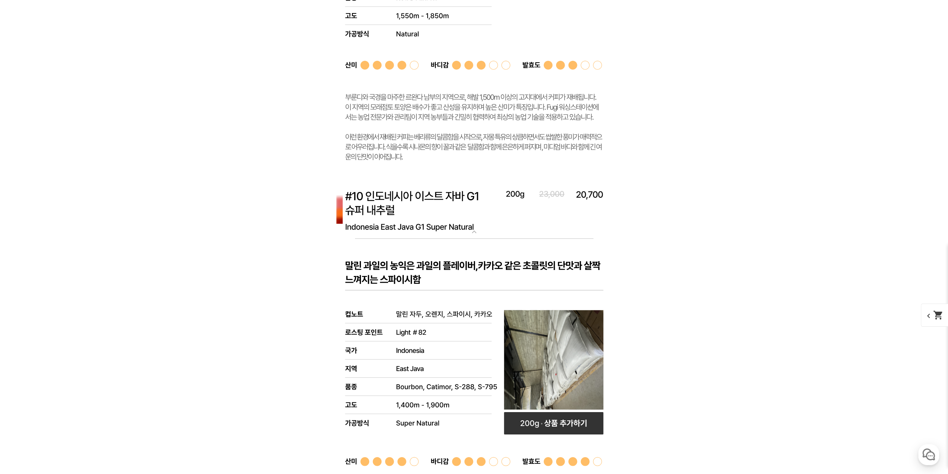
click at [476, 197] on img at bounding box center [474, 209] width 298 height 57
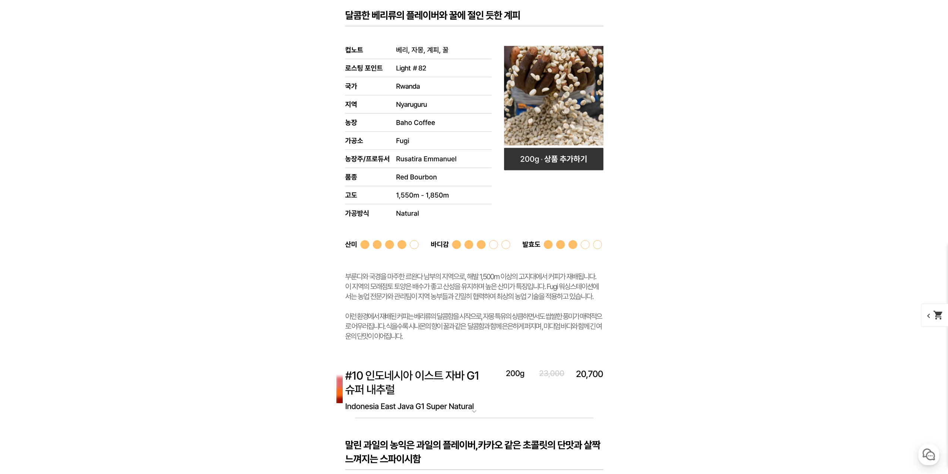
scroll to position [3016, 0]
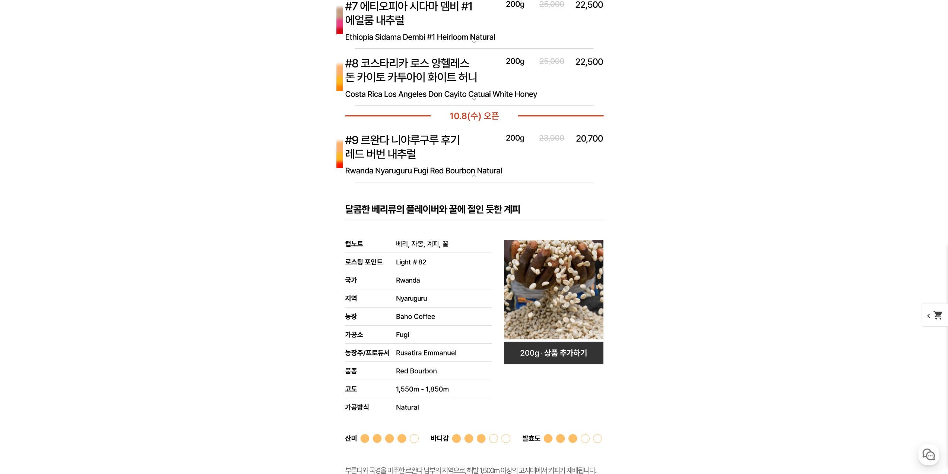
drag, startPoint x: 356, startPoint y: 470, endPoint x: 290, endPoint y: 433, distance: 75.9
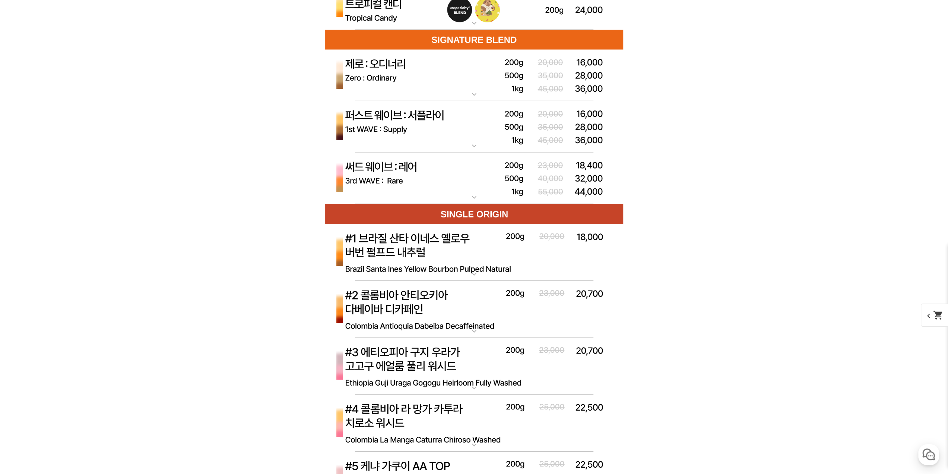
scroll to position [0, 0]
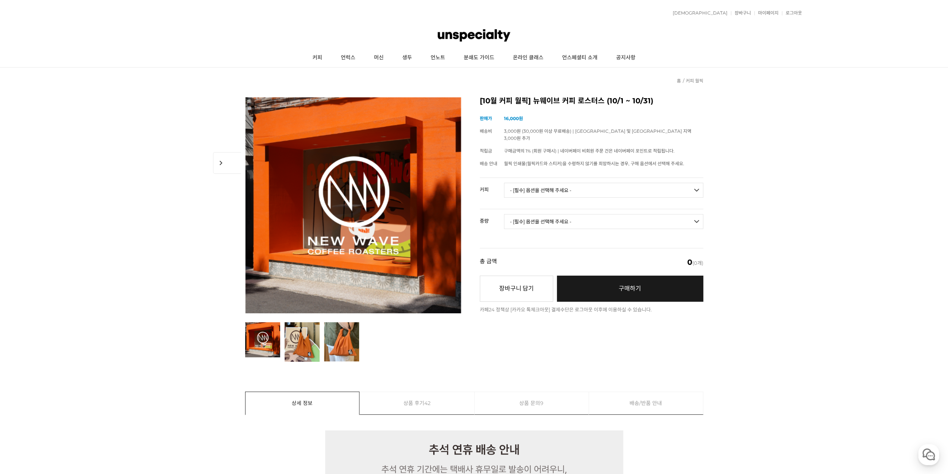
drag, startPoint x: 225, startPoint y: 440, endPoint x: 282, endPoint y: 81, distance: 363.6
click at [521, 398] on link "상품 문의 9" at bounding box center [532, 403] width 114 height 22
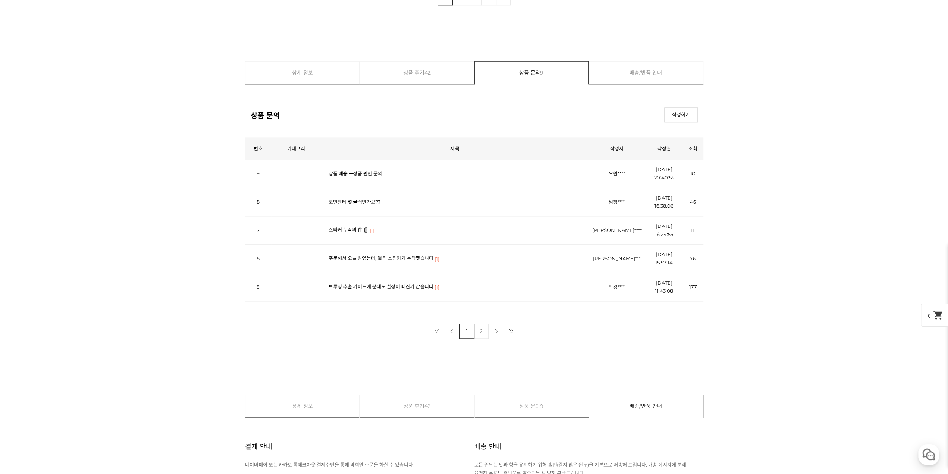
click at [345, 171] on td "상품 배송 구성품 관련 문의" at bounding box center [455, 173] width 268 height 28
click at [355, 163] on td "상품 배송 구성품 관련 문의" at bounding box center [455, 173] width 268 height 28
click at [358, 170] on link "상품 배송 구성품 관련 문의" at bounding box center [356, 173] width 54 height 6
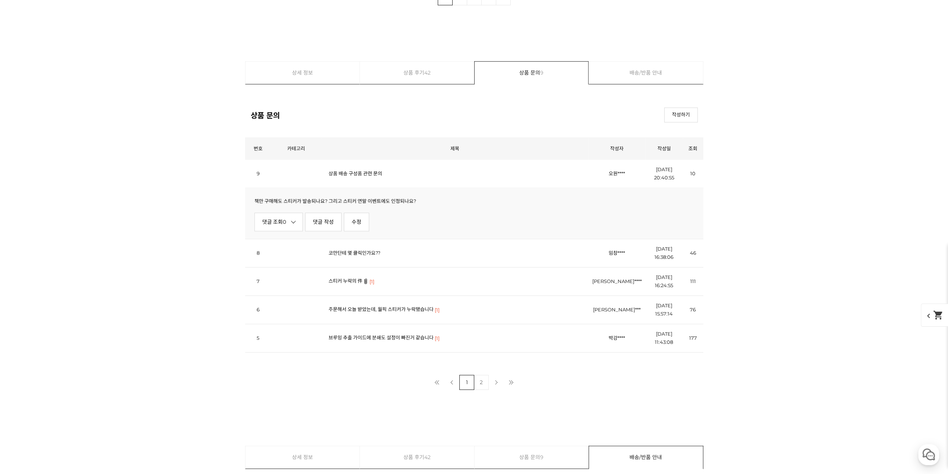
click at [358, 170] on link "상품 배송 구성품 관련 문의" at bounding box center [356, 173] width 54 height 6
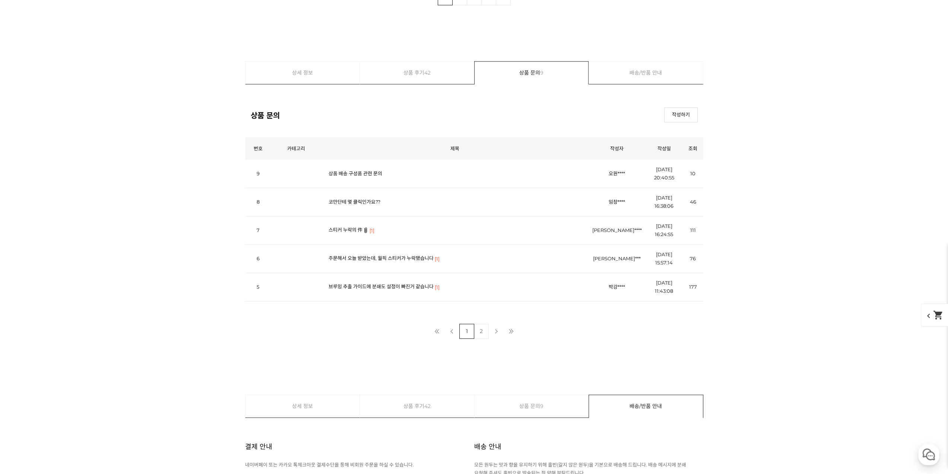
click at [353, 170] on link "상품 배송 구성품 관련 문의" at bounding box center [356, 173] width 54 height 6
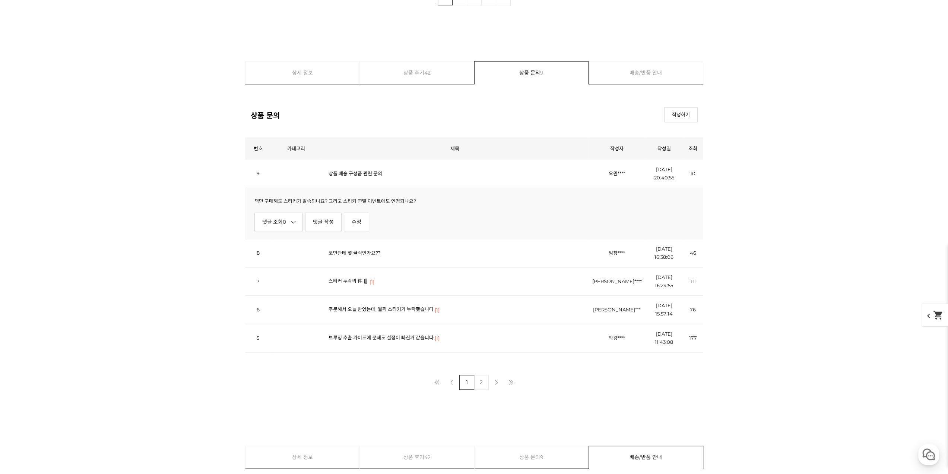
click at [355, 170] on link "상품 배송 구성품 관련 문의" at bounding box center [356, 173] width 54 height 6
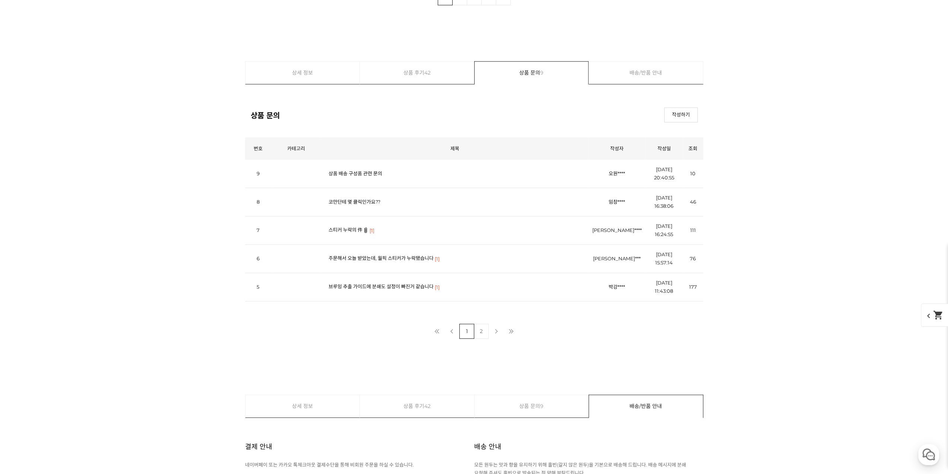
click at [355, 199] on link "코만단테 몇 클릭인가요??" at bounding box center [355, 202] width 52 height 6
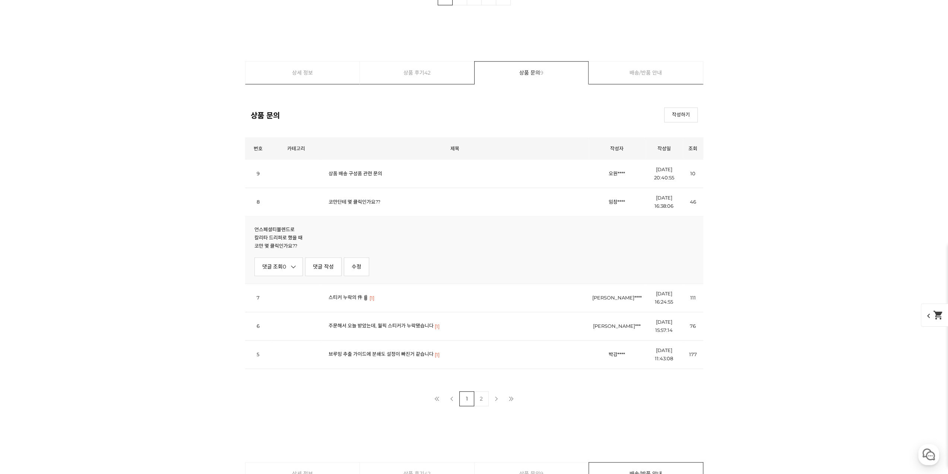
click at [355, 199] on link "코만단테 몇 클릭인가요??" at bounding box center [355, 202] width 52 height 6
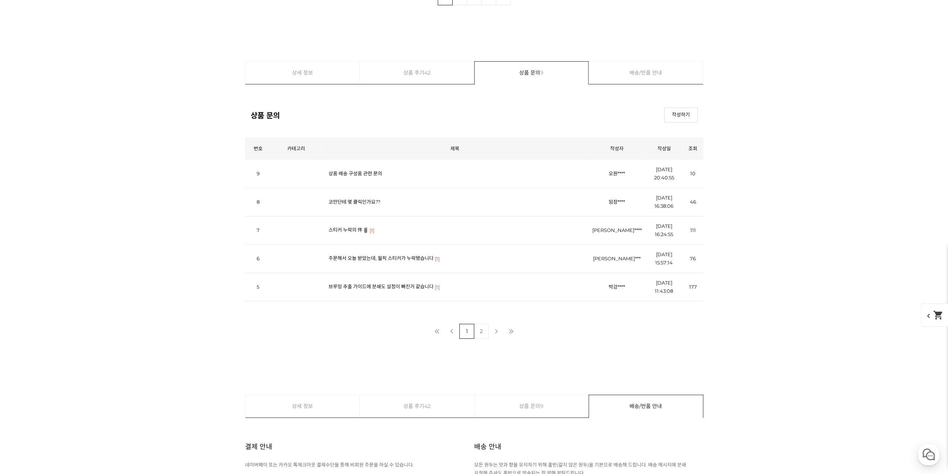
click at [354, 227] on link "스티커 누락의 件" at bounding box center [346, 230] width 34 height 6
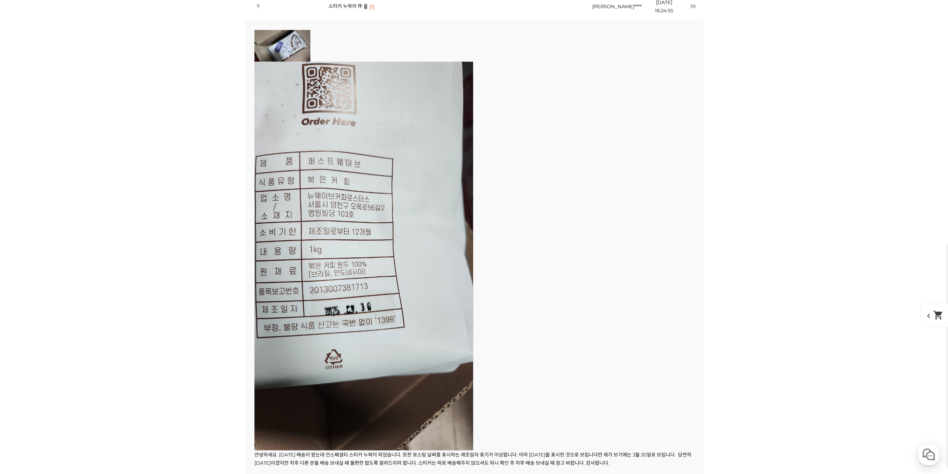
scroll to position [12681, 0]
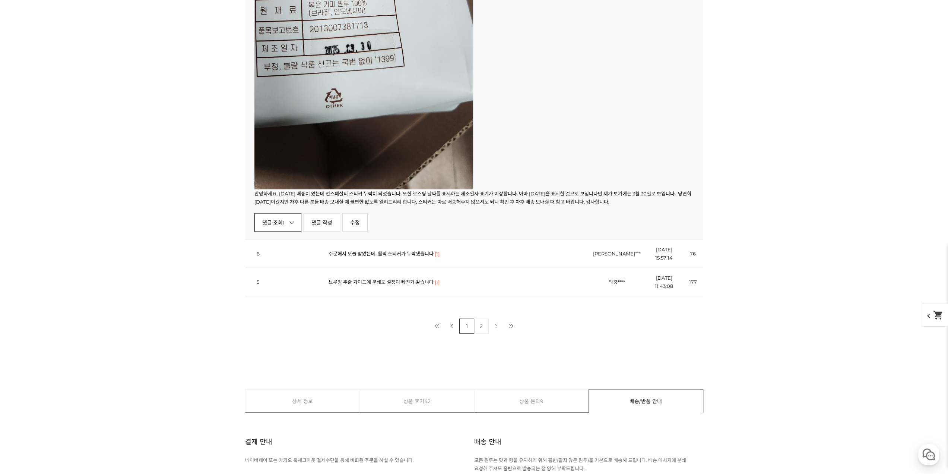
click at [296, 213] on link "댓글 조회 1" at bounding box center [277, 222] width 47 height 19
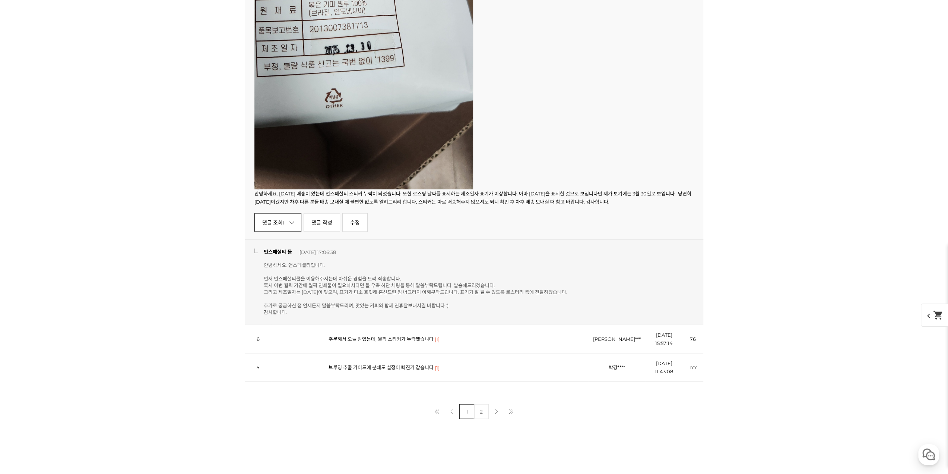
click at [295, 213] on link "댓글 조회 1" at bounding box center [277, 222] width 47 height 19
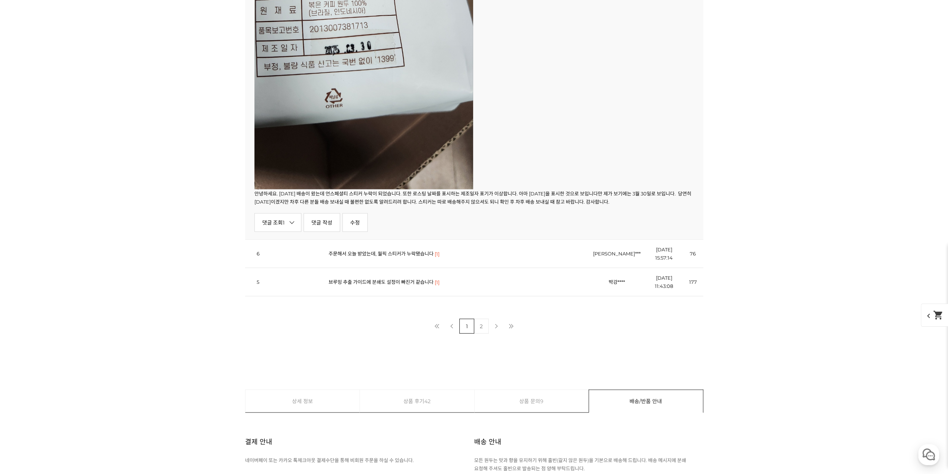
click at [485, 322] on link "2" at bounding box center [481, 325] width 15 height 15
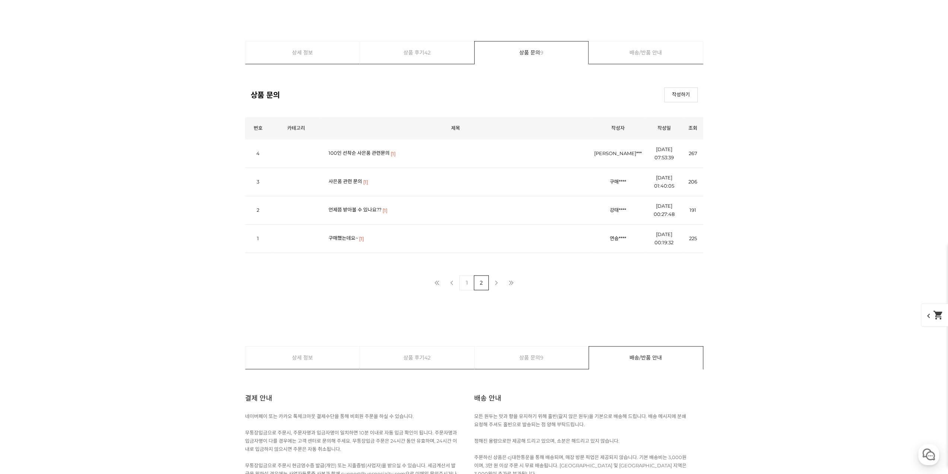
click at [343, 235] on link "구매했는데요~" at bounding box center [343, 238] width 29 height 6
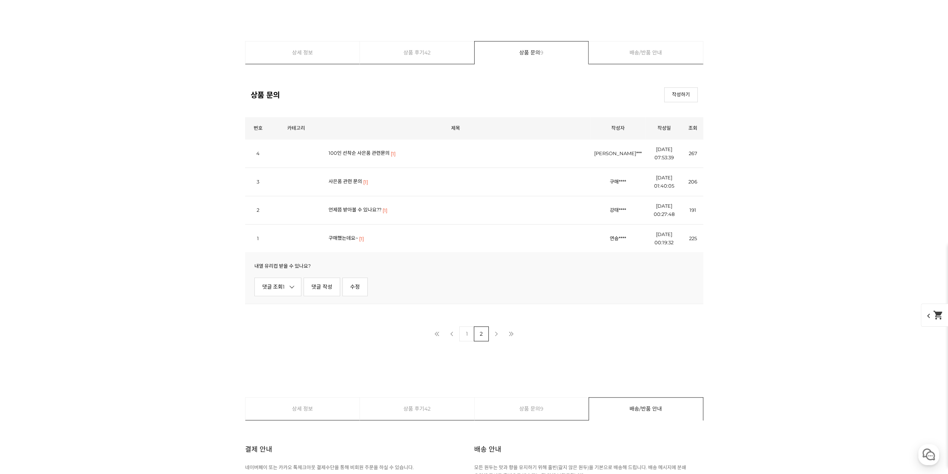
click at [343, 235] on link "구매했는데요~" at bounding box center [343, 238] width 29 height 6
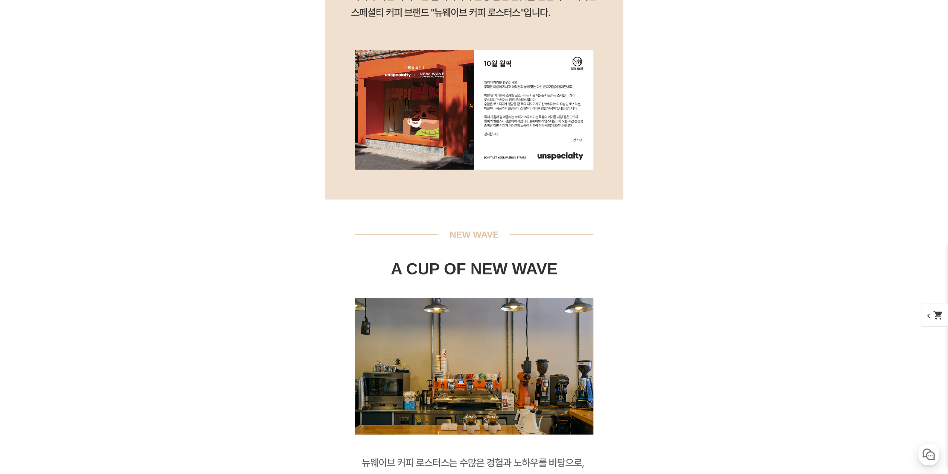
drag, startPoint x: 659, startPoint y: 344, endPoint x: 677, endPoint y: 156, distance: 189.0
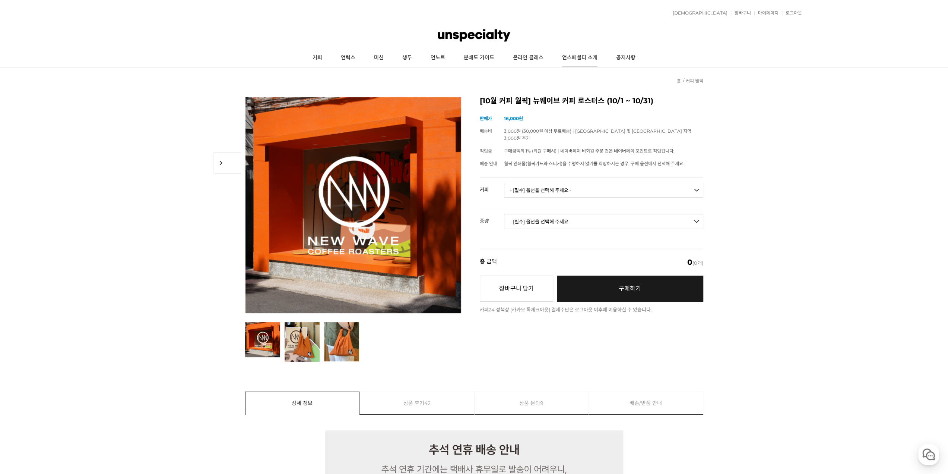
click at [574, 56] on link "언스페셜티 소개" at bounding box center [580, 57] width 54 height 19
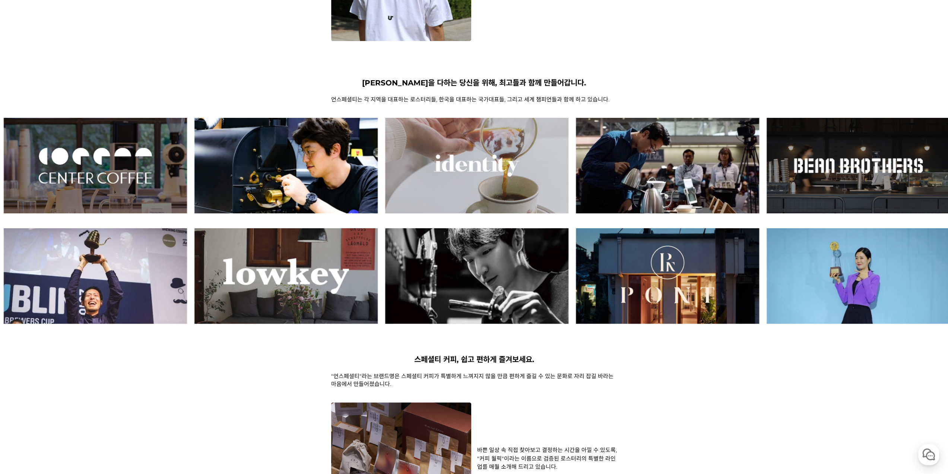
scroll to position [224, 0]
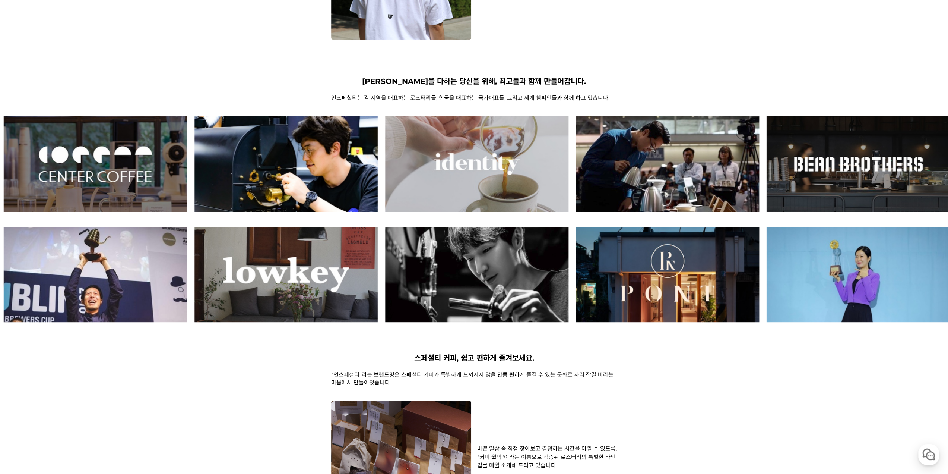
click at [378, 162] on img at bounding box center [285, 163] width 183 height 95
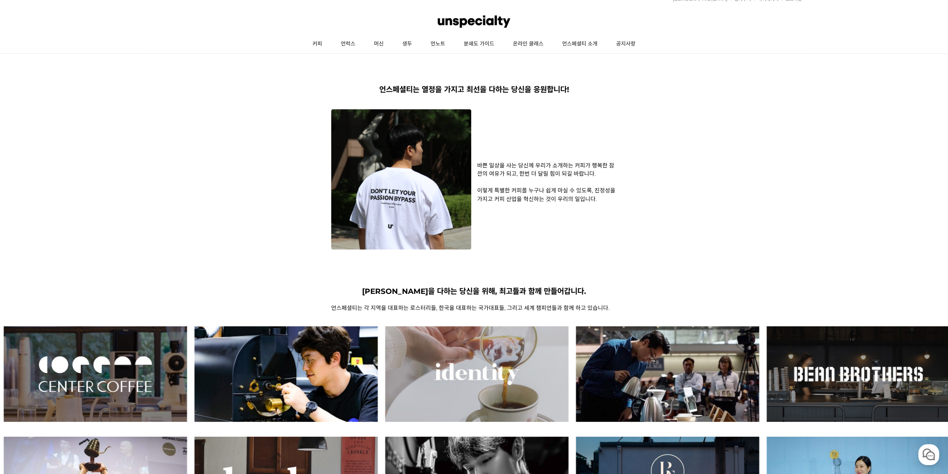
scroll to position [0, 0]
